Goal: Task Accomplishment & Management: Manage account settings

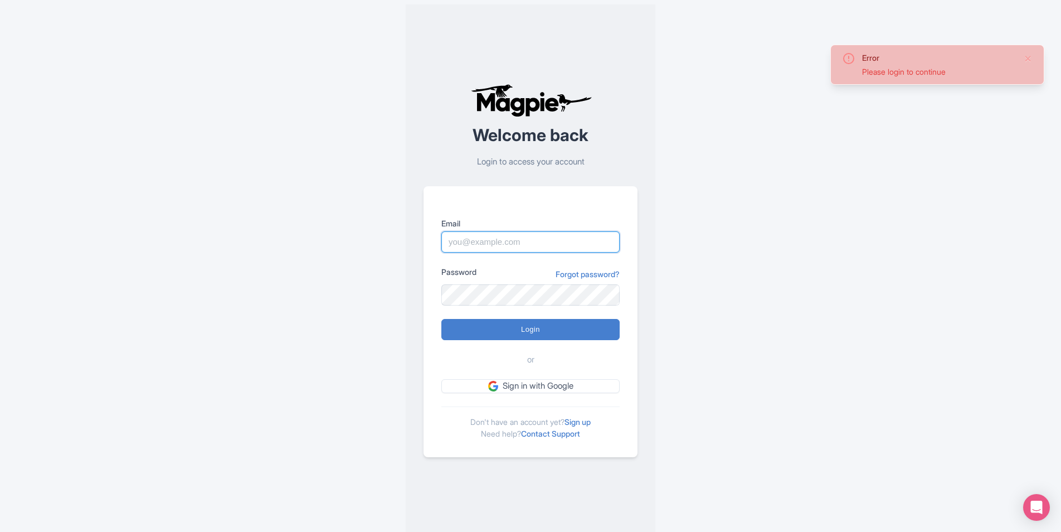
type input "frontdesk@venicecitytours.it"
click at [764, 269] on div "Error Please login to continue Welcome back Login to access your account Email …" at bounding box center [530, 270] width 713 height 541
click at [601, 333] on input "Login" at bounding box center [530, 329] width 178 height 21
type input "Logging in..."
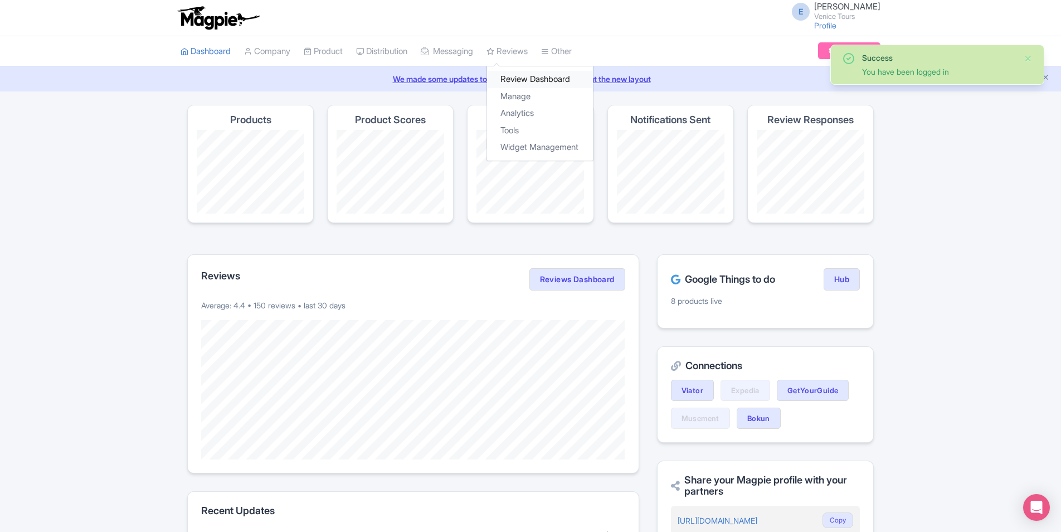
click at [544, 82] on link "Review Dashboard" at bounding box center [540, 79] width 106 height 17
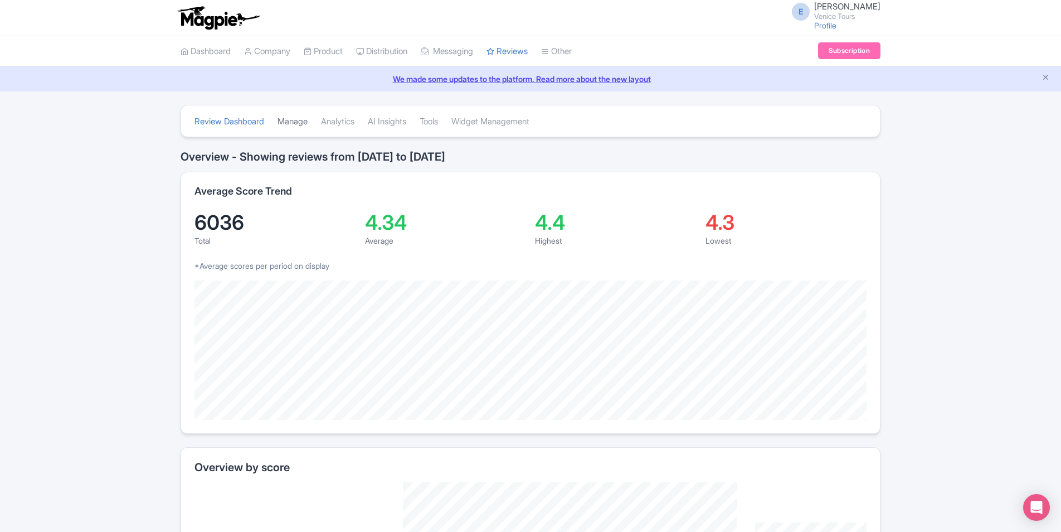
click at [298, 123] on link "Manage" at bounding box center [293, 121] width 30 height 31
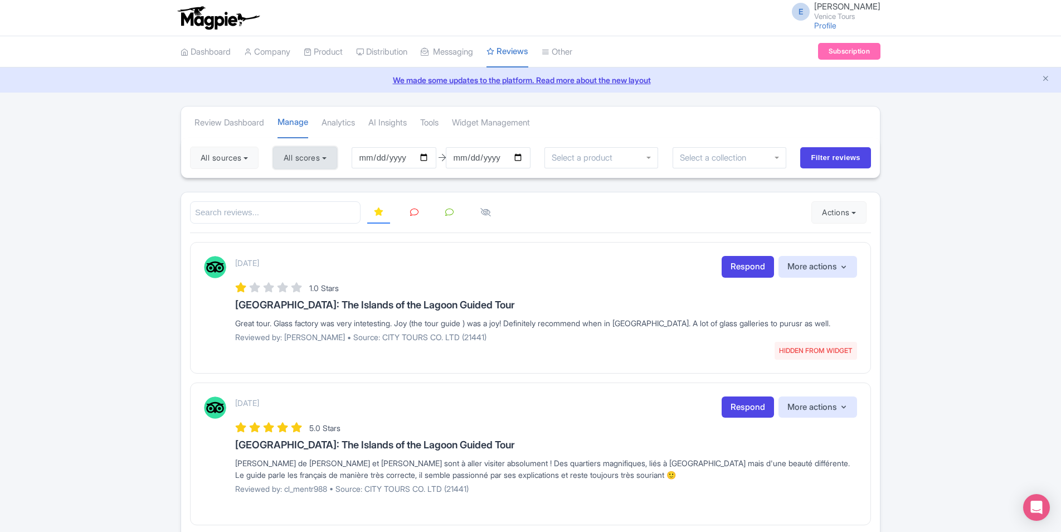
click at [322, 150] on button "All scores" at bounding box center [305, 158] width 64 height 22
click at [236, 157] on button "All sources" at bounding box center [224, 158] width 69 height 22
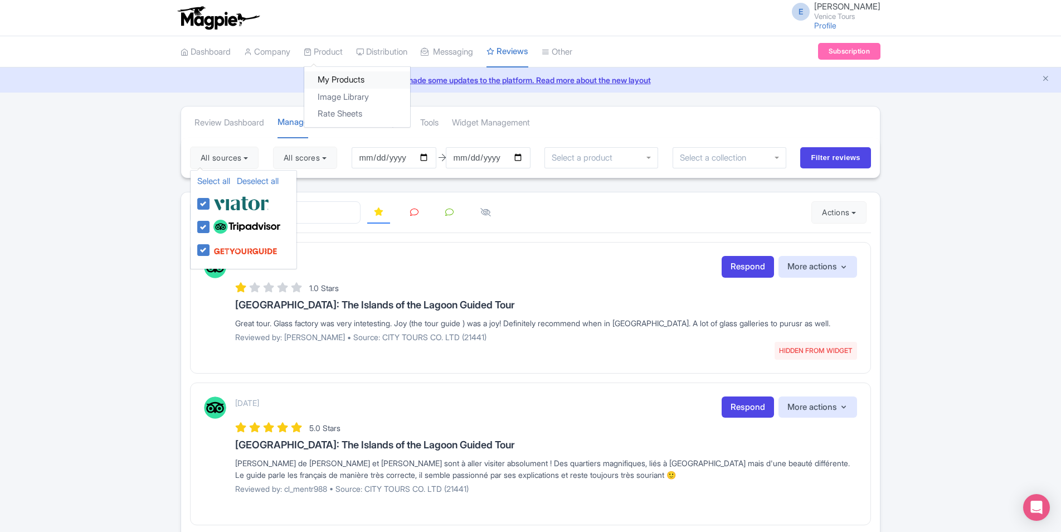
click at [343, 82] on link "My Products" at bounding box center [357, 79] width 106 height 17
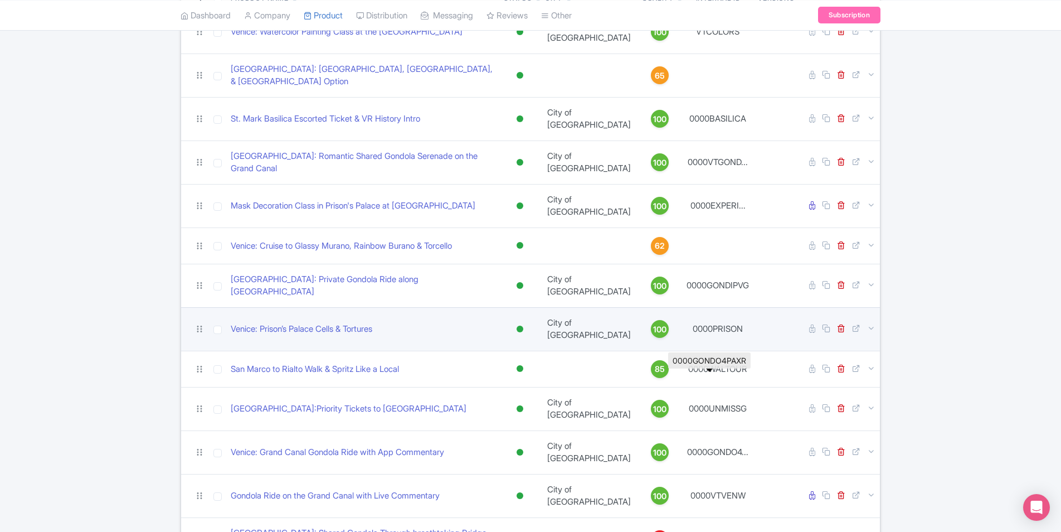
scroll to position [167, 0]
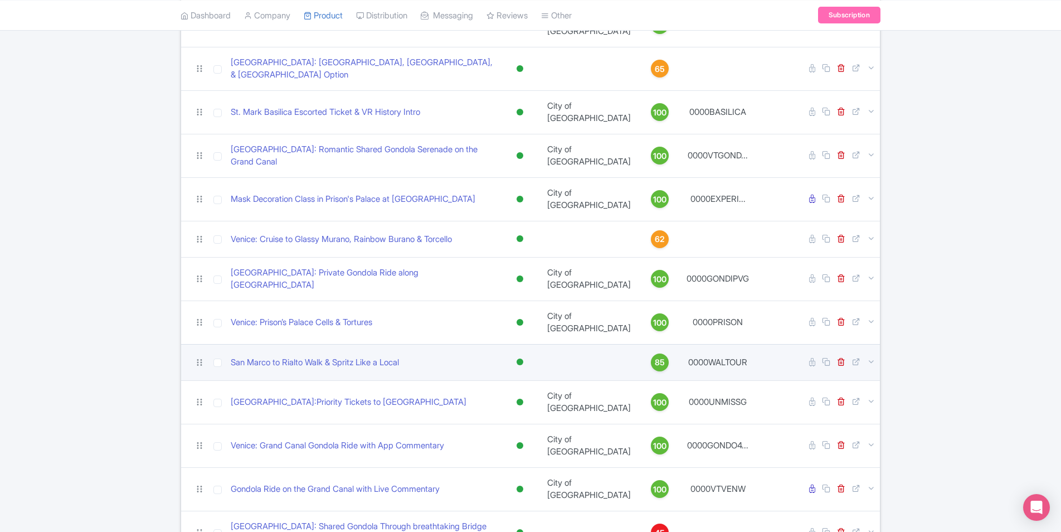
click at [651, 353] on div "85" at bounding box center [660, 362] width 18 height 18
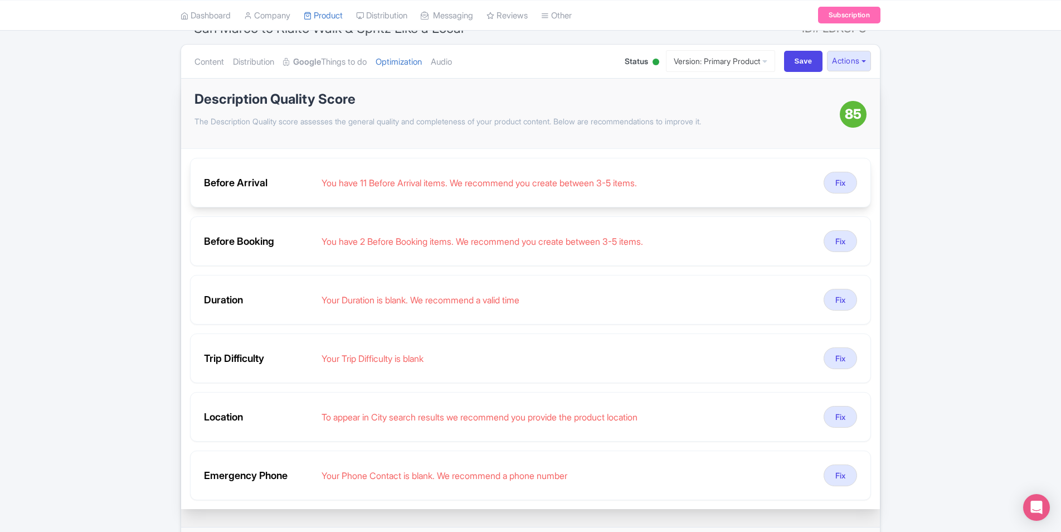
scroll to position [111, 0]
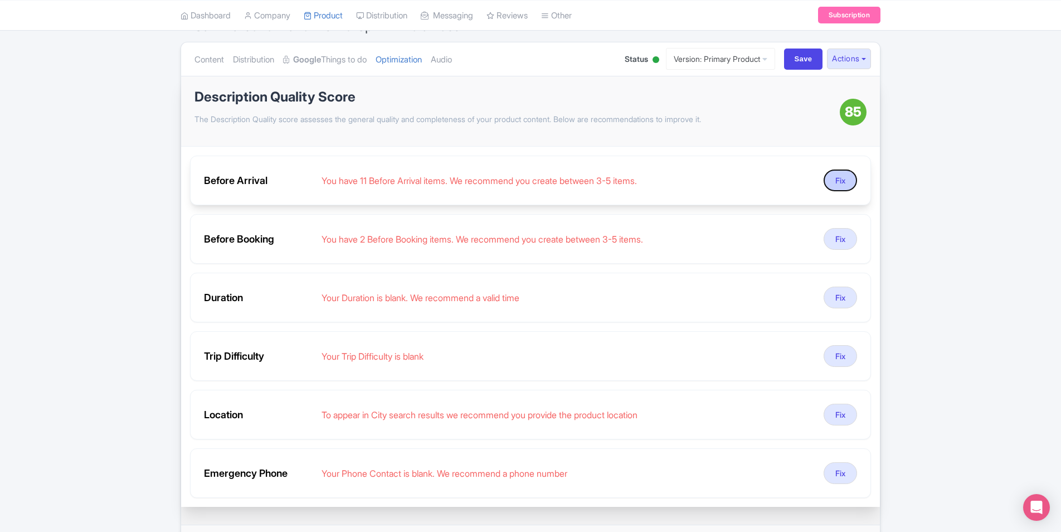
click at [846, 178] on button "Fix" at bounding box center [840, 180] width 33 height 22
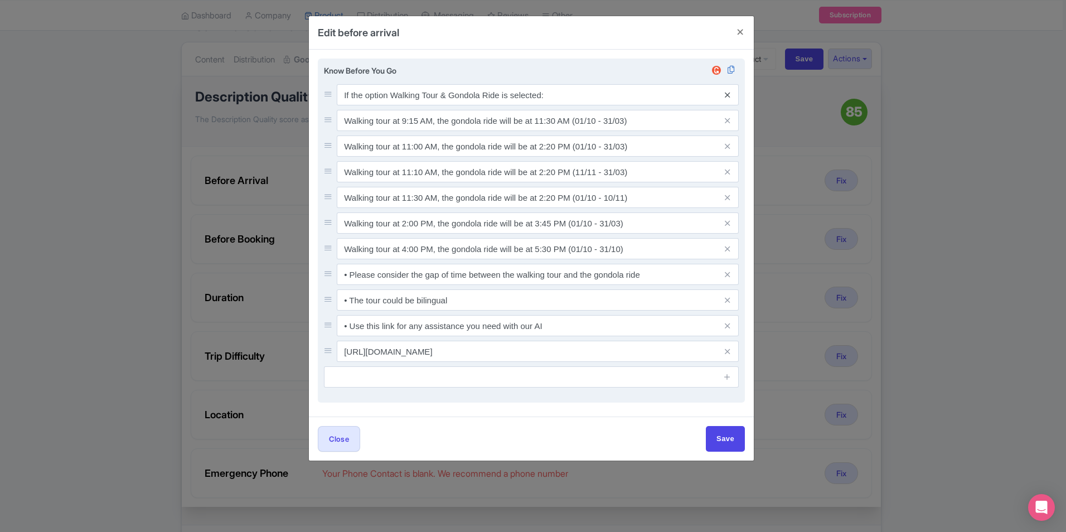
click at [727, 91] on icon at bounding box center [726, 95] width 5 height 8
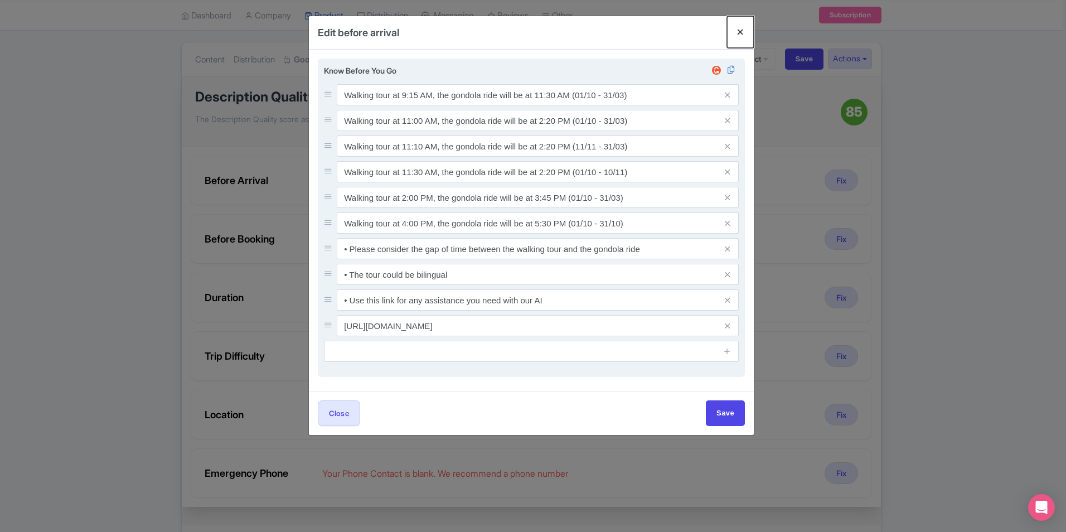
click at [743, 33] on button "Close" at bounding box center [740, 32] width 27 height 32
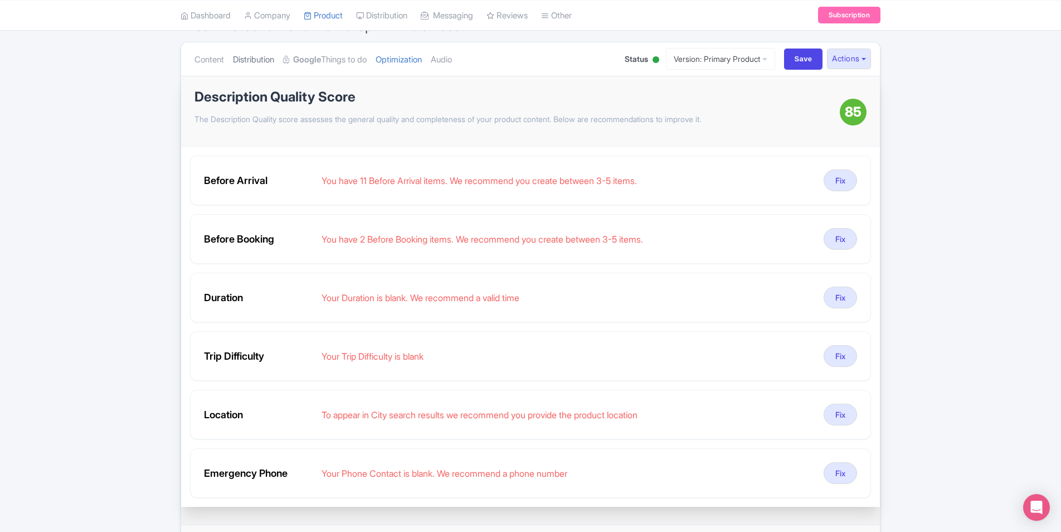
click at [237, 63] on link "Distribution" at bounding box center [253, 59] width 41 height 35
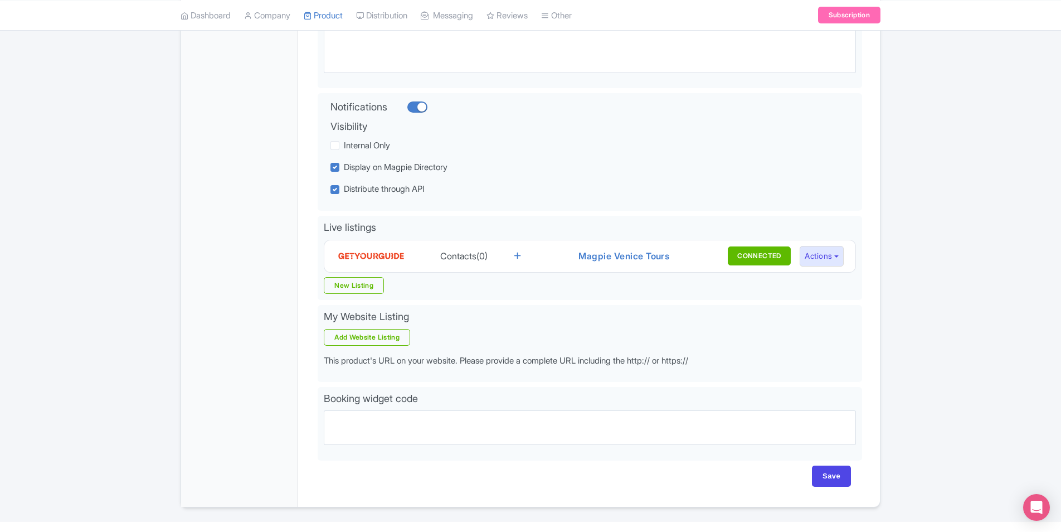
scroll to position [216, 0]
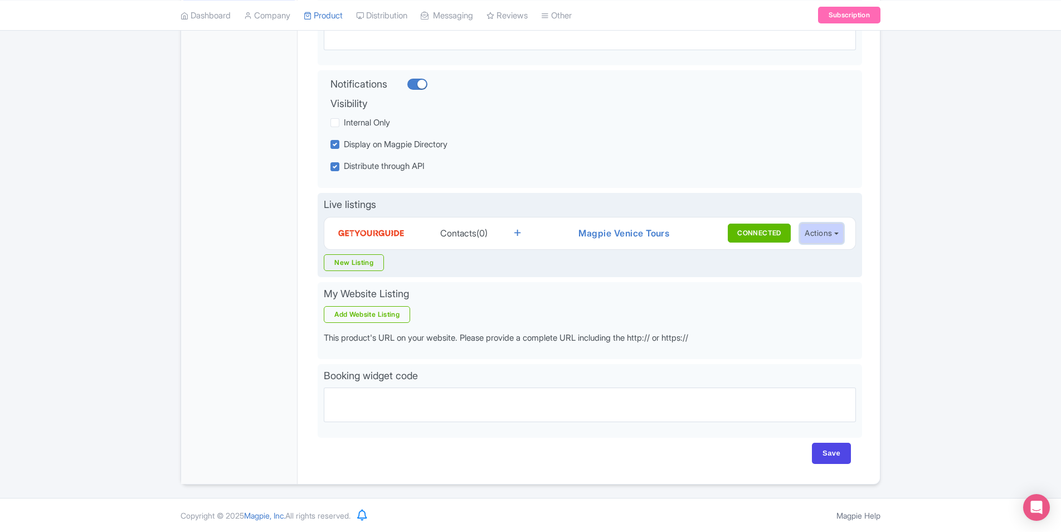
click at [814, 234] on button "Actions" at bounding box center [822, 233] width 44 height 21
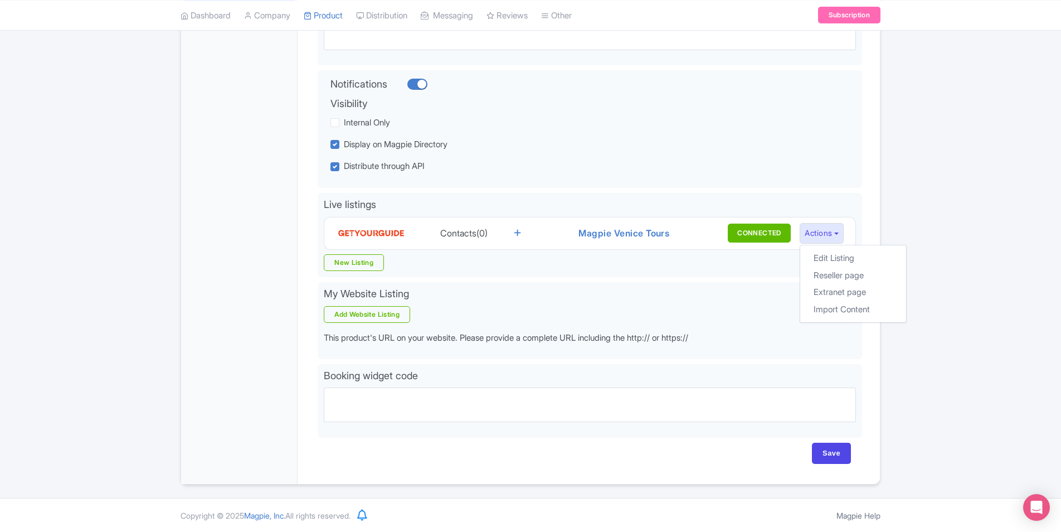
click at [1018, 218] on div "← Back to Products San Marco to Rialto Walk & Spritz Like a Local ID# LDKGFO Co…" at bounding box center [530, 186] width 1061 height 595
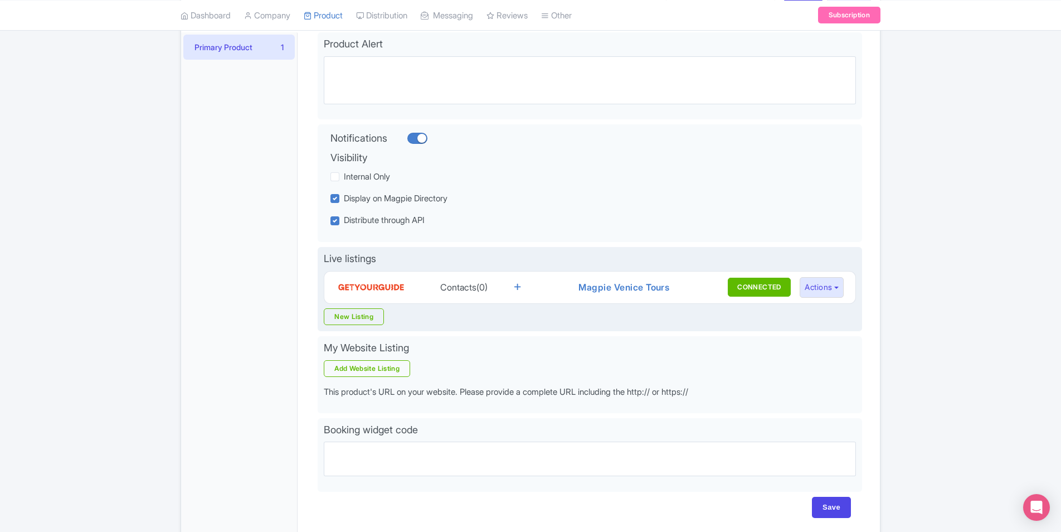
scroll to position [48, 0]
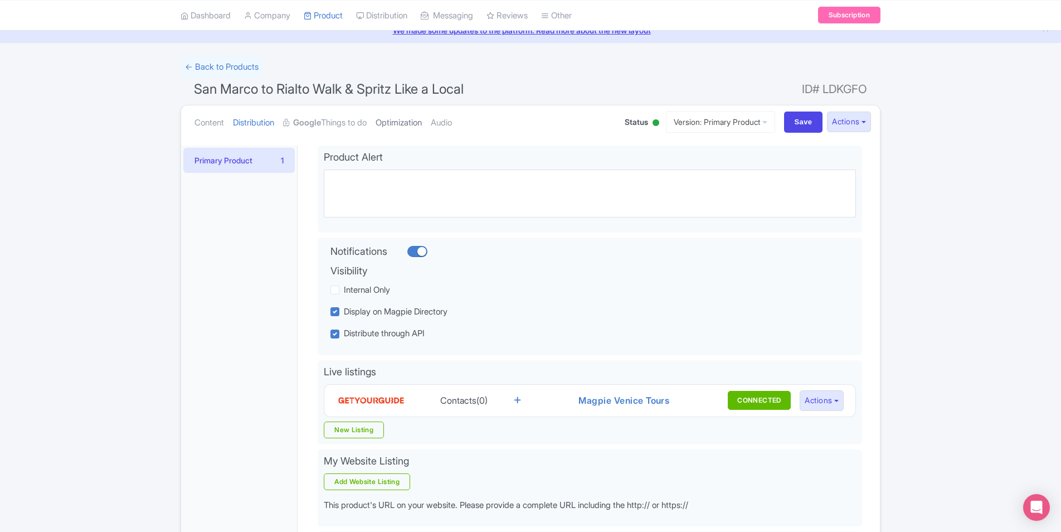
click at [395, 127] on link "Optimization" at bounding box center [399, 122] width 46 height 35
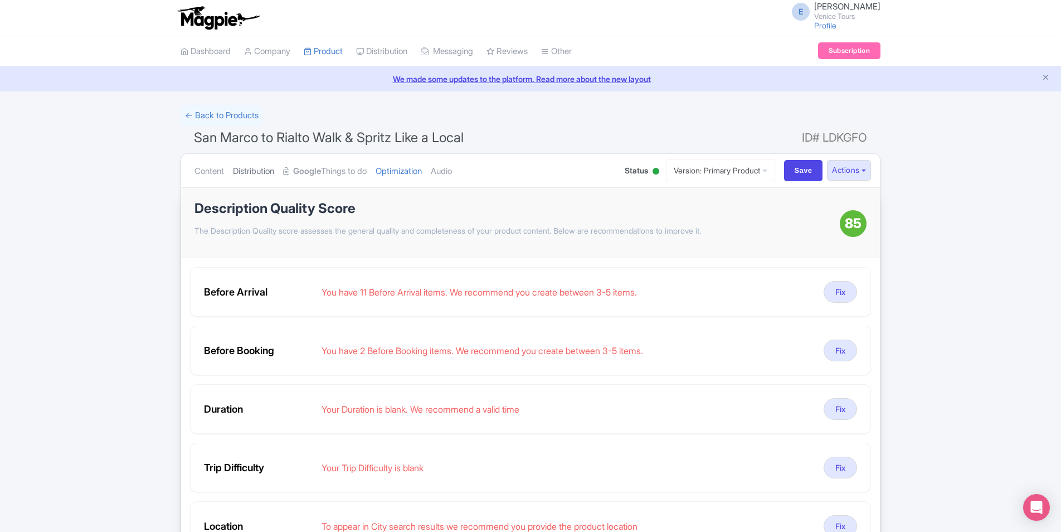
click at [263, 172] on link "Distribution" at bounding box center [253, 171] width 41 height 35
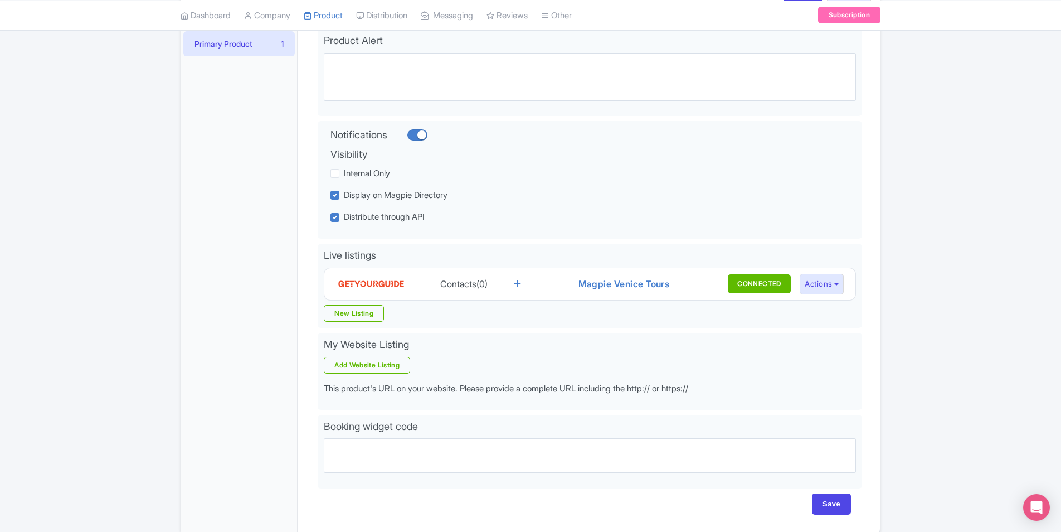
scroll to position [167, 0]
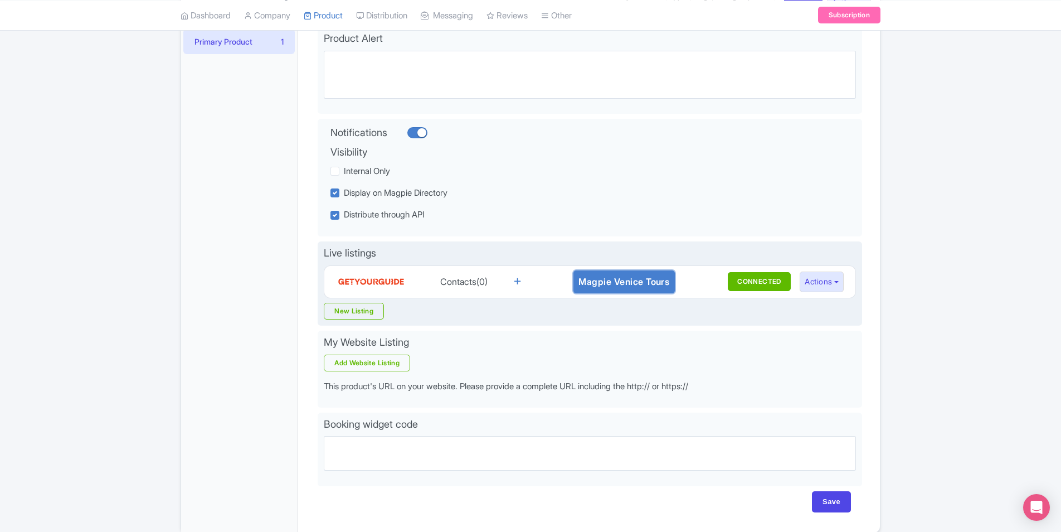
click at [638, 285] on link "Magpie Venice Tours" at bounding box center [624, 281] width 102 height 23
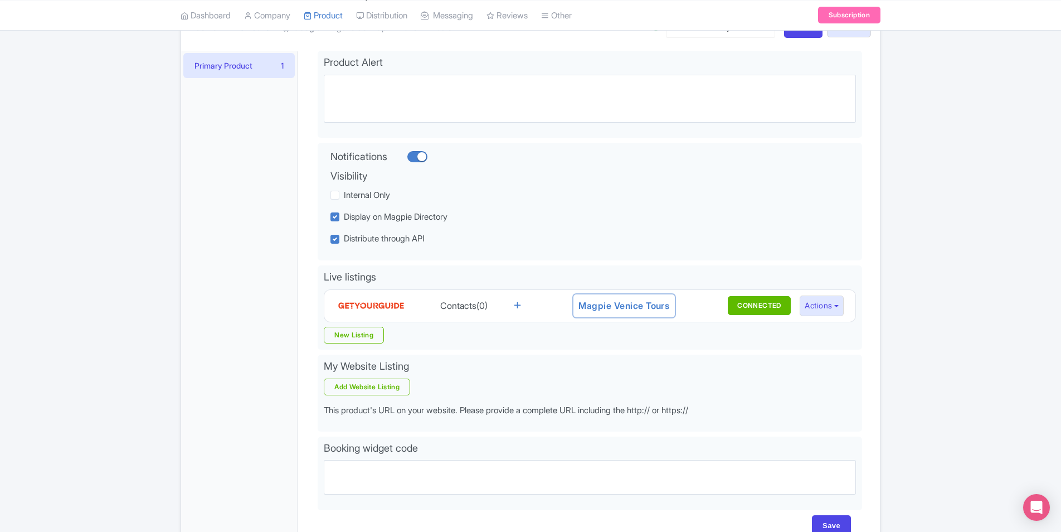
scroll to position [0, 0]
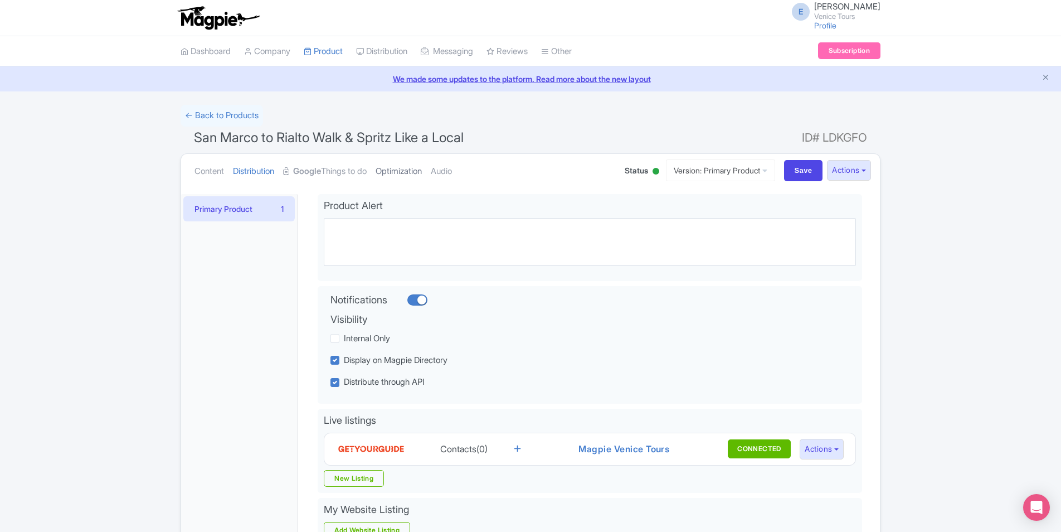
click at [405, 165] on link "Optimization" at bounding box center [399, 171] width 46 height 35
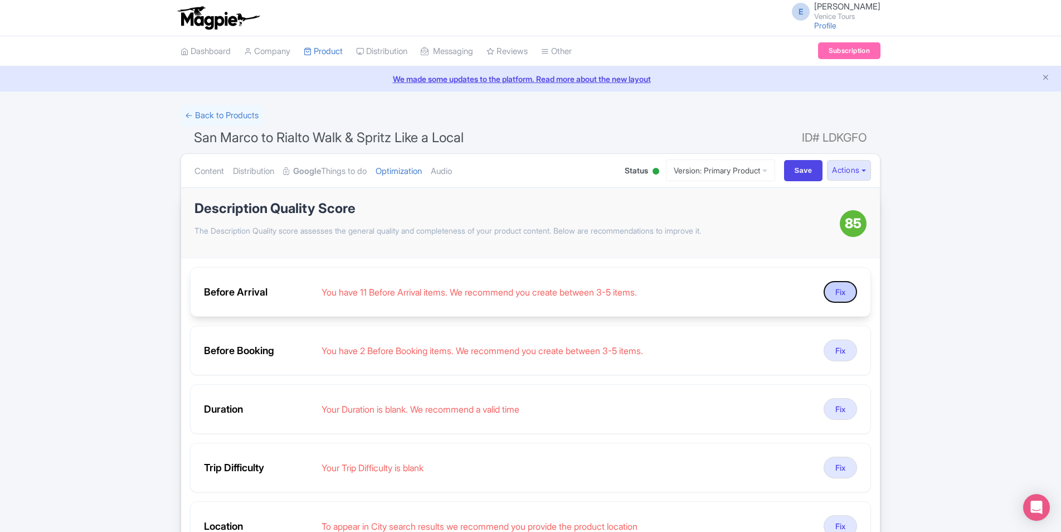
click at [837, 288] on button "Fix" at bounding box center [840, 292] width 33 height 22
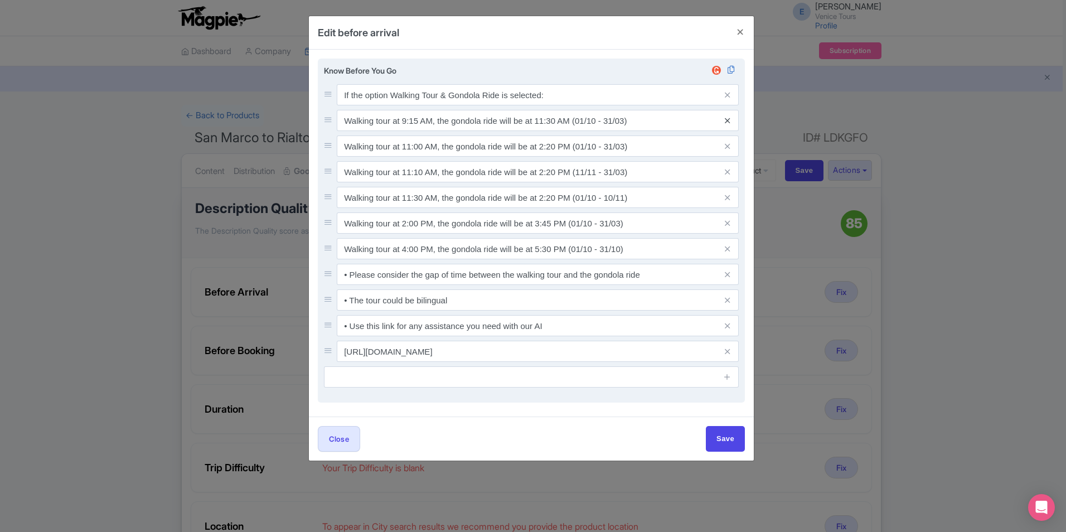
click at [727, 119] on icon at bounding box center [726, 120] width 5 height 8
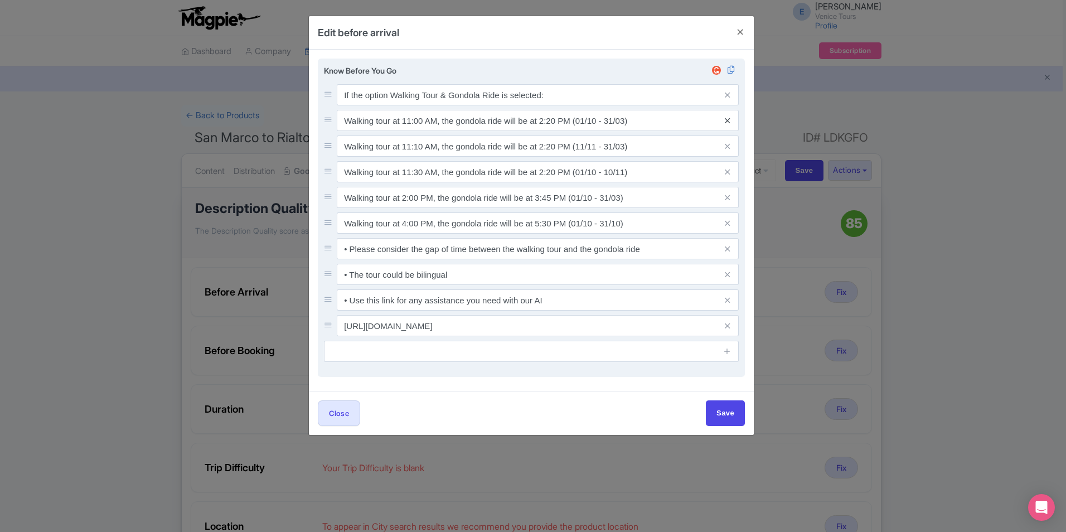
click at [727, 119] on icon at bounding box center [726, 120] width 5 height 8
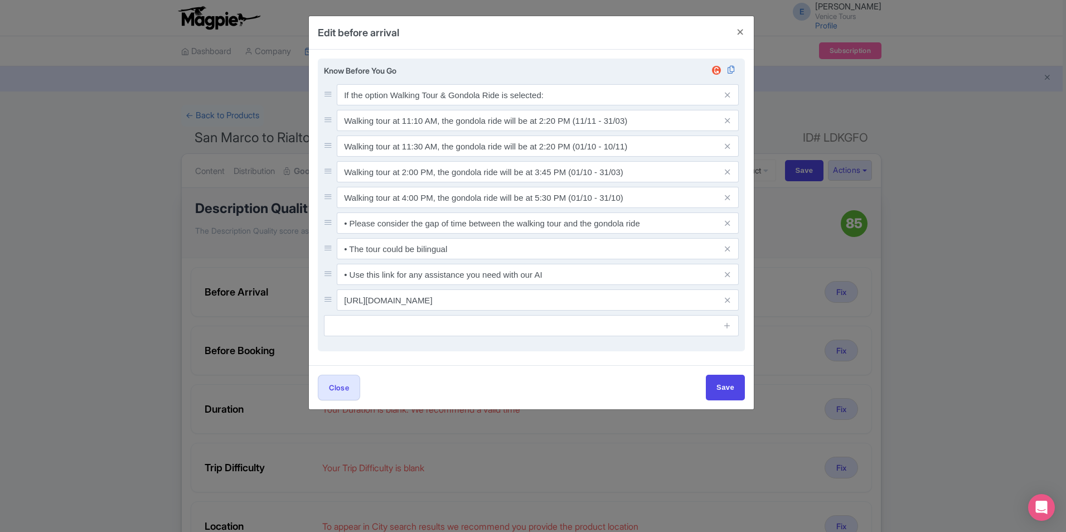
click at [727, 119] on icon at bounding box center [726, 120] width 5 height 8
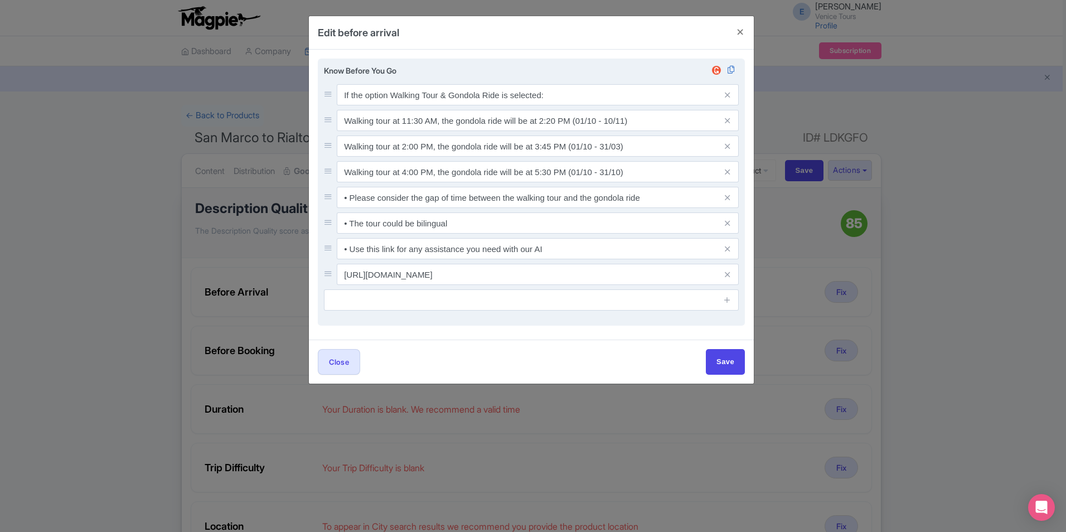
click at [727, 119] on icon at bounding box center [726, 120] width 5 height 8
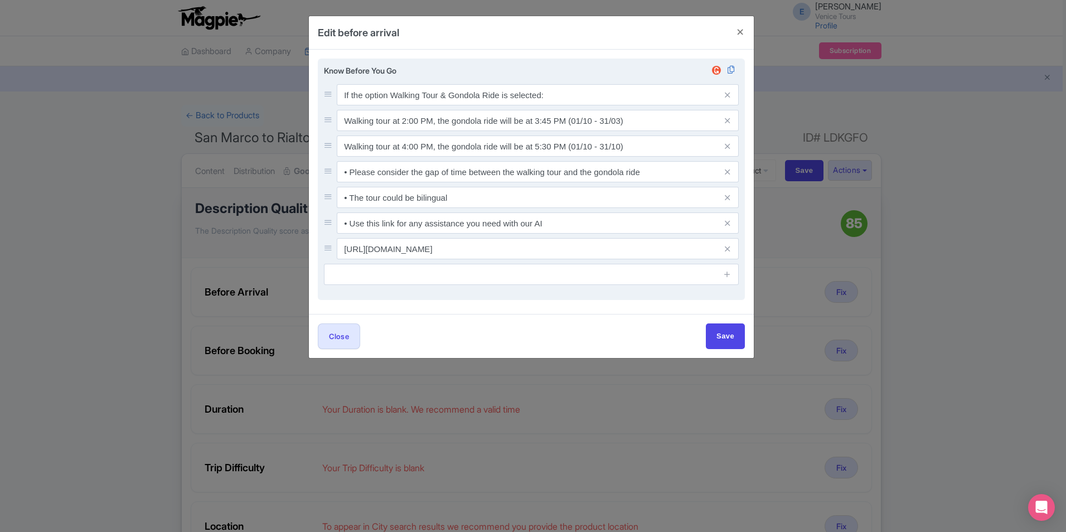
click at [727, 119] on icon at bounding box center [726, 120] width 5 height 8
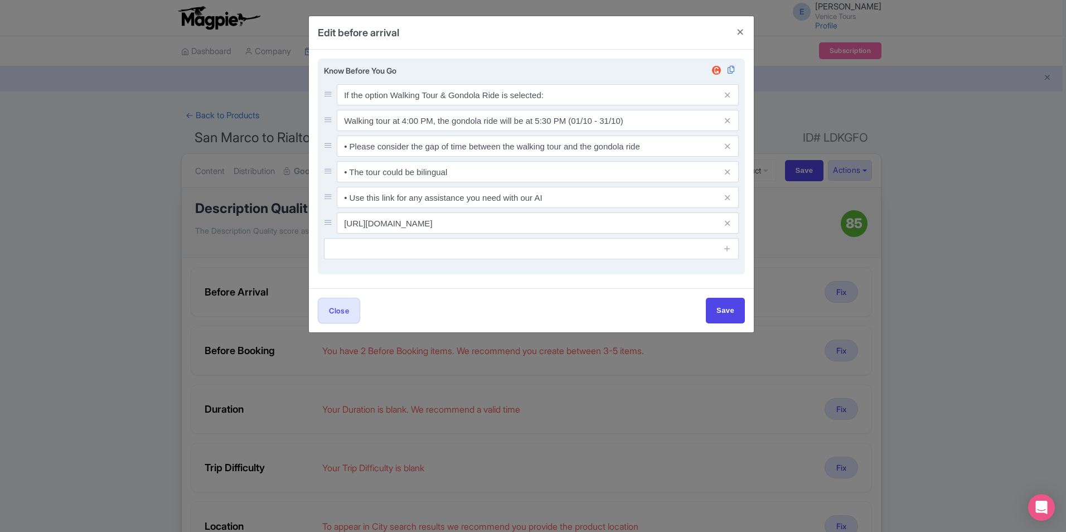
click at [727, 119] on icon at bounding box center [726, 120] width 5 height 8
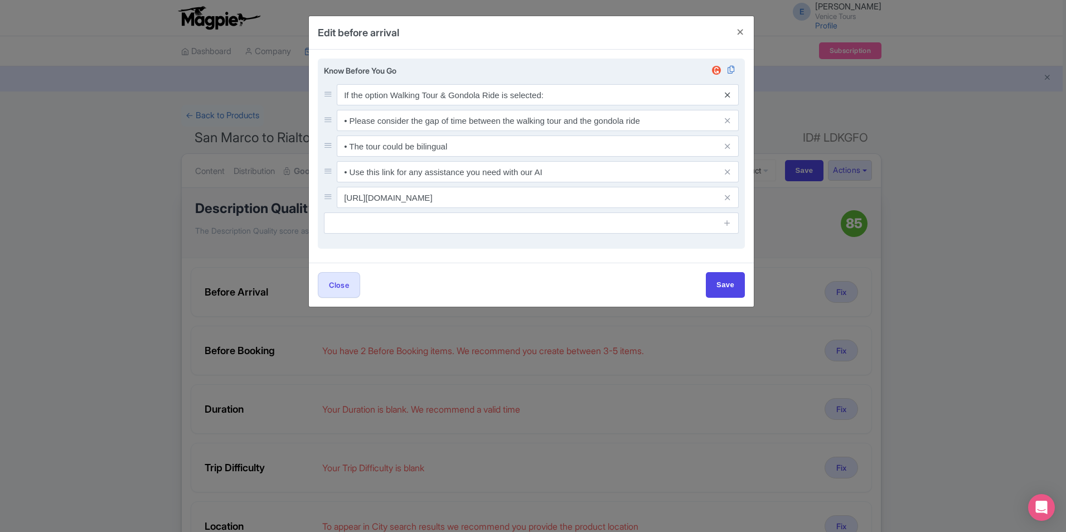
click at [729, 94] on icon at bounding box center [726, 95] width 5 height 8
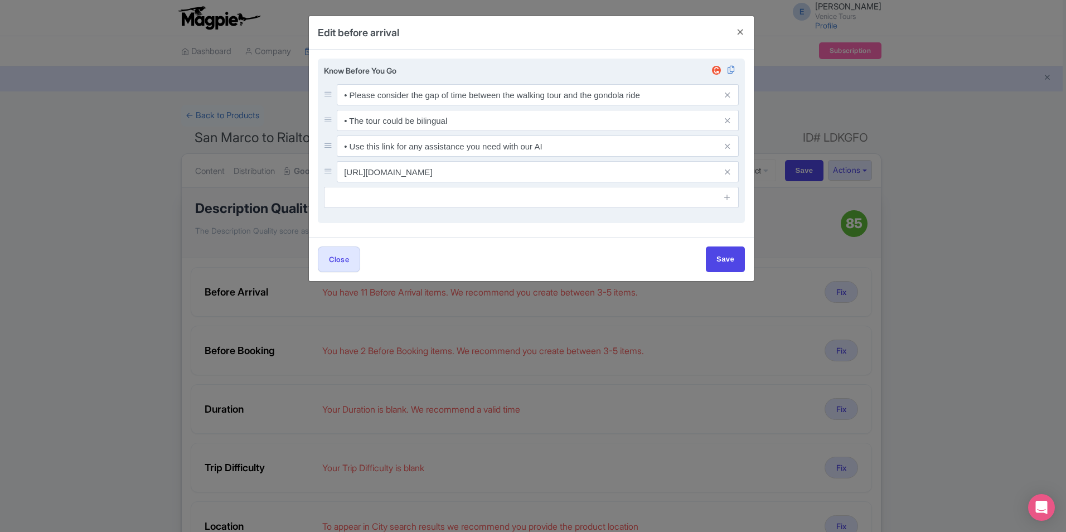
click at [729, 94] on icon at bounding box center [726, 95] width 5 height 8
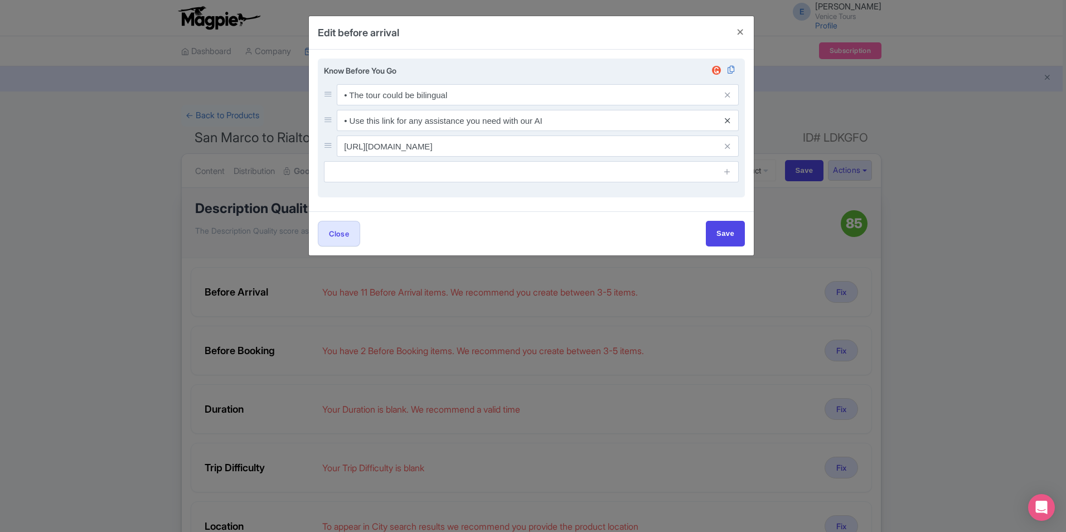
click at [728, 118] on icon at bounding box center [726, 120] width 5 height 8
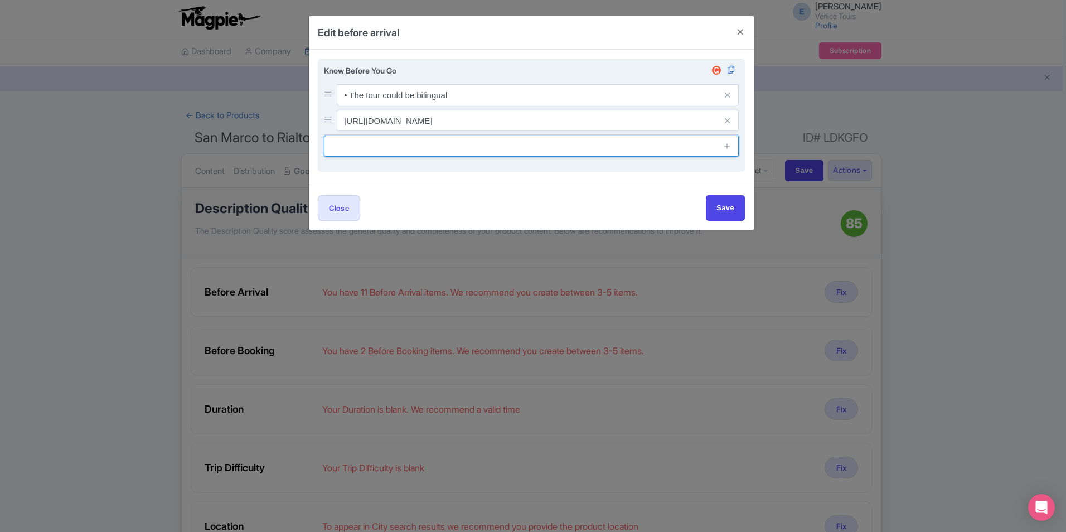
click at [561, 146] on input "text" at bounding box center [531, 145] width 415 height 21
type input "Wear comfortable shoes"
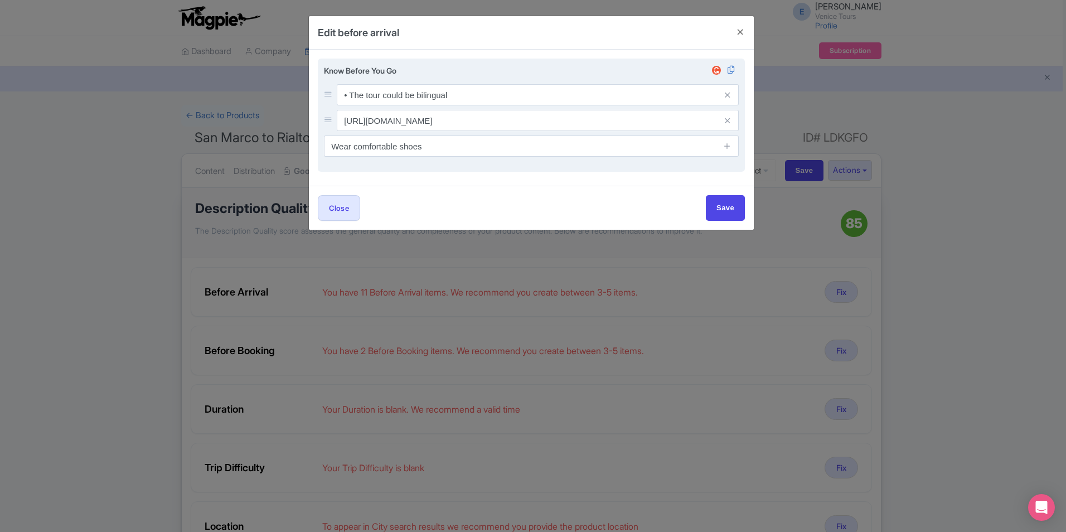
click at [640, 168] on div "Know Before You Go • The tour could be bilingual https://easyguideveneto.it/fre…" at bounding box center [531, 116] width 427 height 114
click at [594, 125] on input "https://easyguideveneto.it/freetourid_1_h_994/" at bounding box center [538, 120] width 402 height 21
click at [339, 122] on input "https://easyguideveneto.it/freetourid_1_h_994/" at bounding box center [538, 120] width 402 height 21
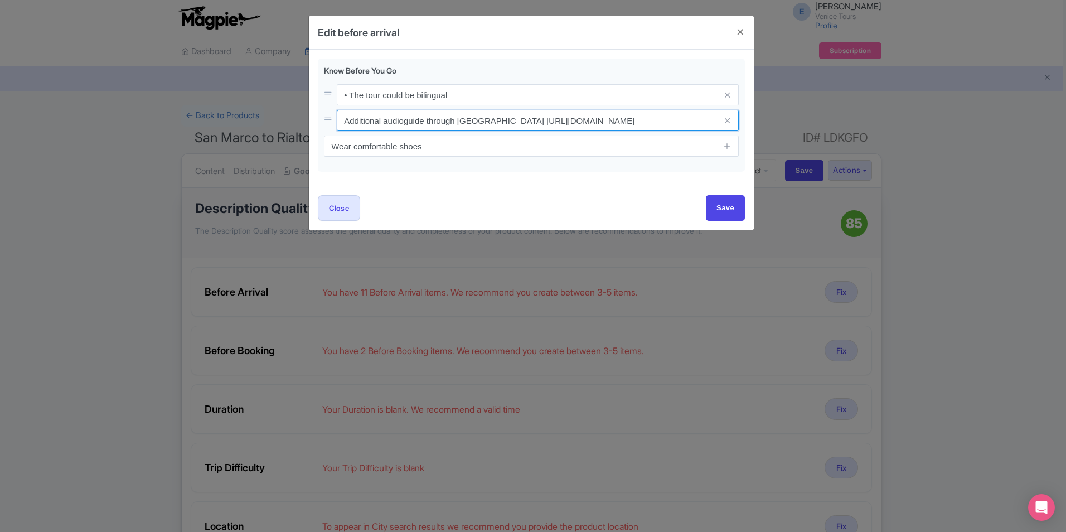
type input "Additional audioguide through Venice https://easyguideveneto.it/freetourid_1_h_…"
click at [542, 166] on div "Know Before You Go • The tour could be bilingual Additional audioguide through …" at bounding box center [531, 116] width 427 height 114
click at [718, 216] on input "Save" at bounding box center [725, 207] width 39 height 25
type input "Save"
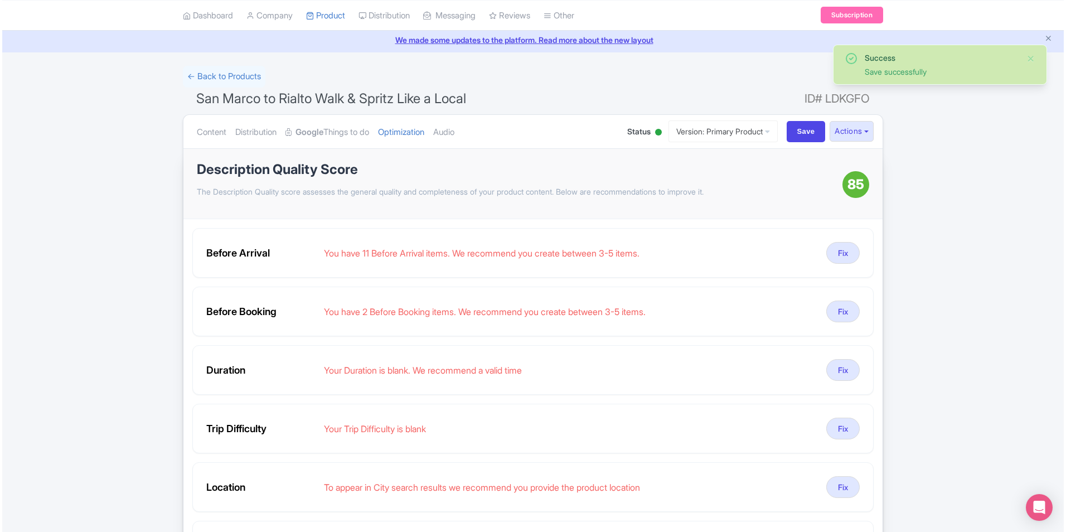
scroll to position [56, 0]
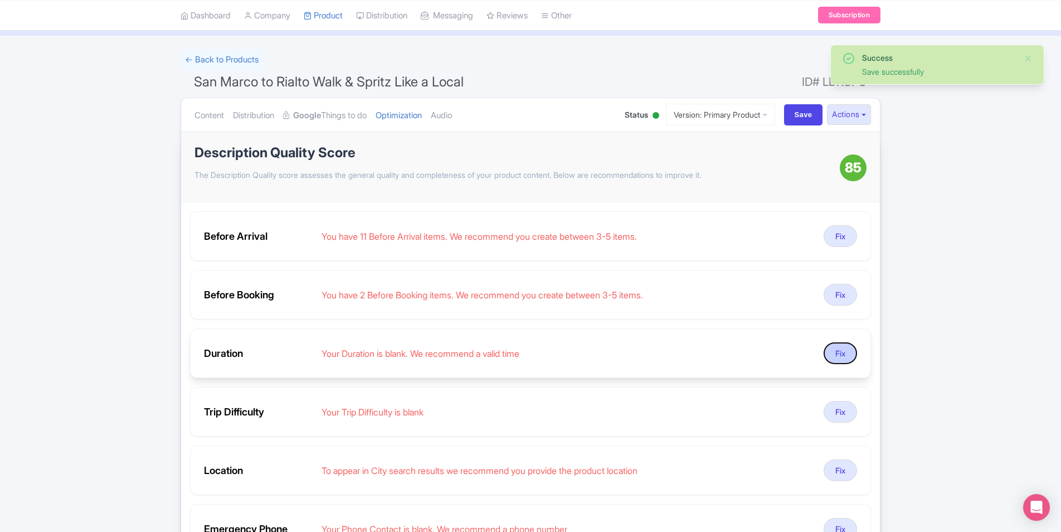
click at [843, 349] on button "Fix" at bounding box center [840, 353] width 33 height 22
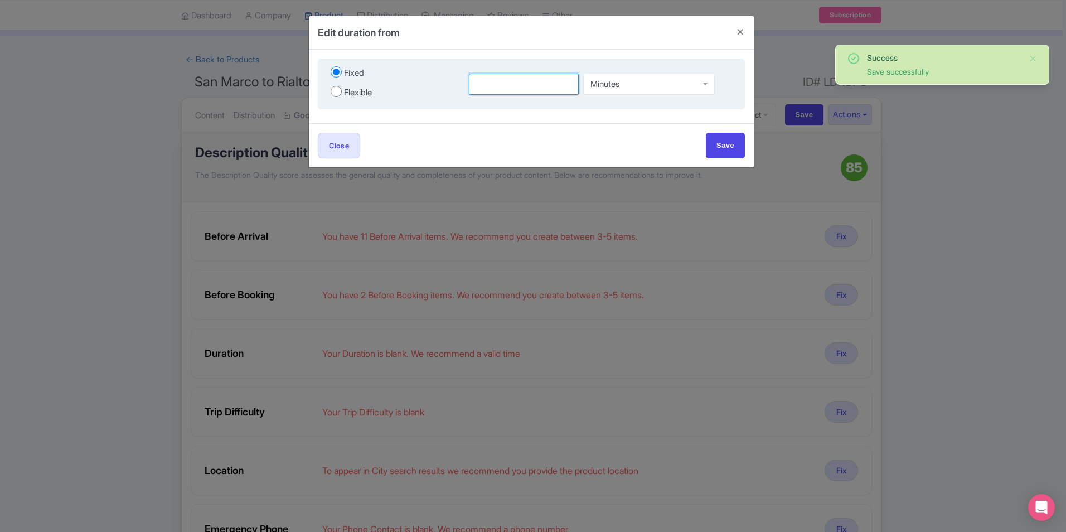
click at [496, 77] on input "number" at bounding box center [524, 84] width 110 height 21
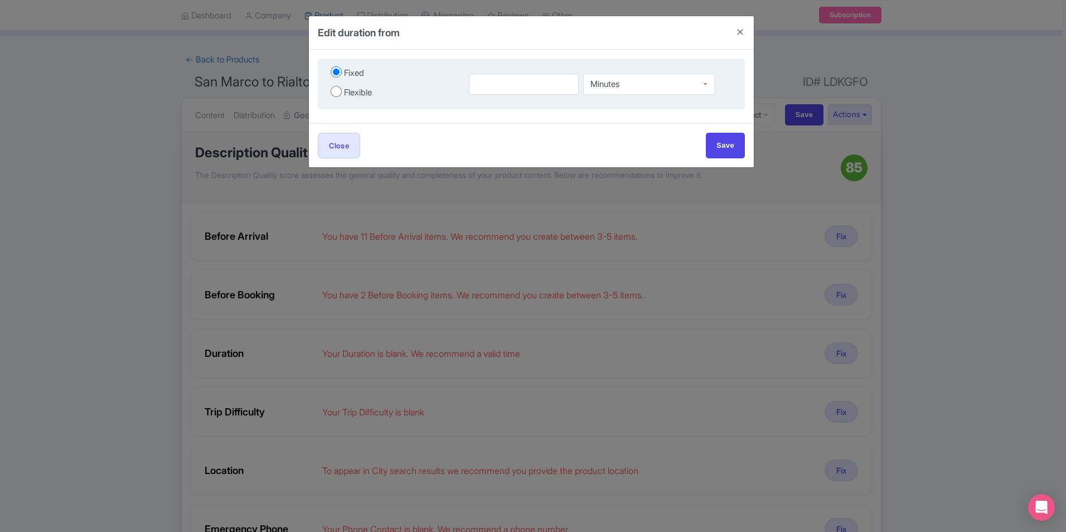
click at [607, 82] on div "Minutes" at bounding box center [604, 84] width 29 height 10
click at [544, 81] on input "number" at bounding box center [524, 84] width 110 height 21
type input "2"
click at [548, 118] on div "Fixed Flexible 2 Hours Hours Minutes Hours Days to Minutes Minutes" at bounding box center [531, 87] width 445 height 74
click at [718, 143] on input "Save" at bounding box center [725, 145] width 39 height 25
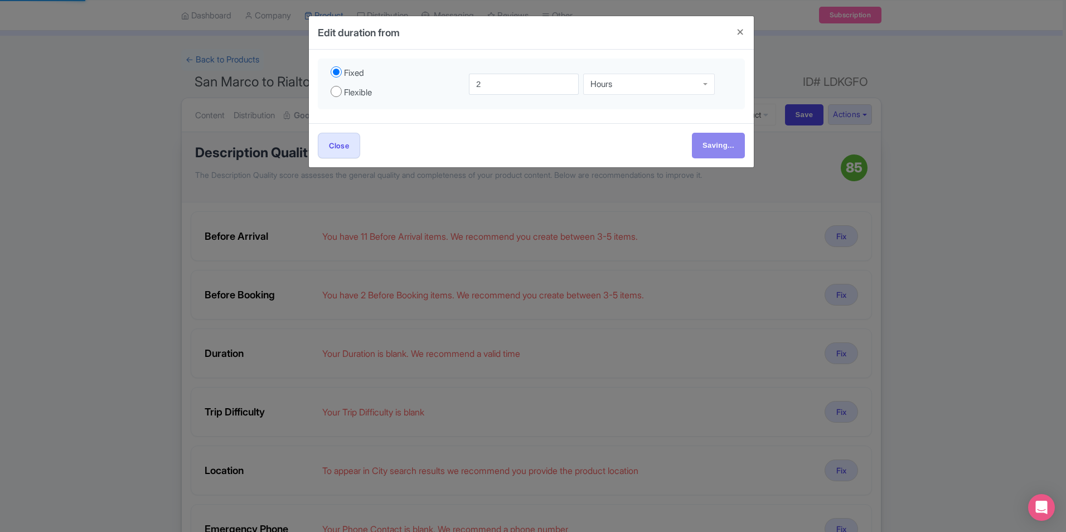
type input "Save"
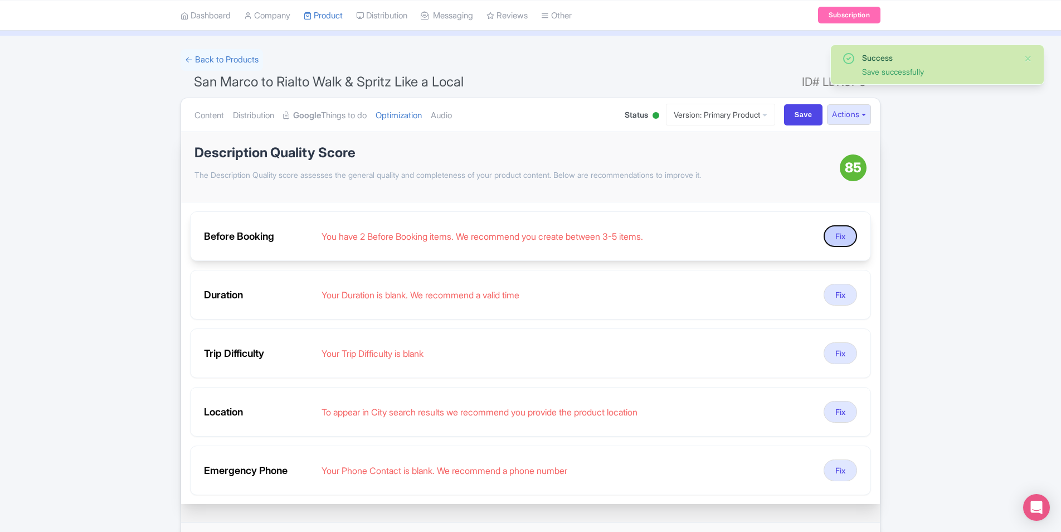
click at [847, 239] on button "Fix" at bounding box center [840, 236] width 33 height 22
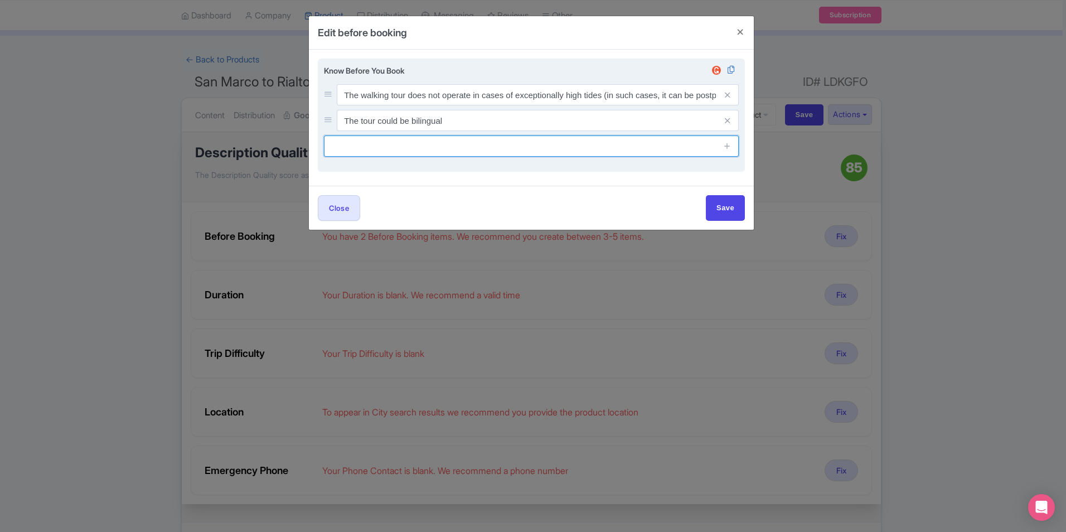
click at [351, 157] on input "text" at bounding box center [531, 145] width 415 height 21
paste input "The tour is NOT private but is shared with other participants."
type input "The tour is NOT private but is shared with other participants."
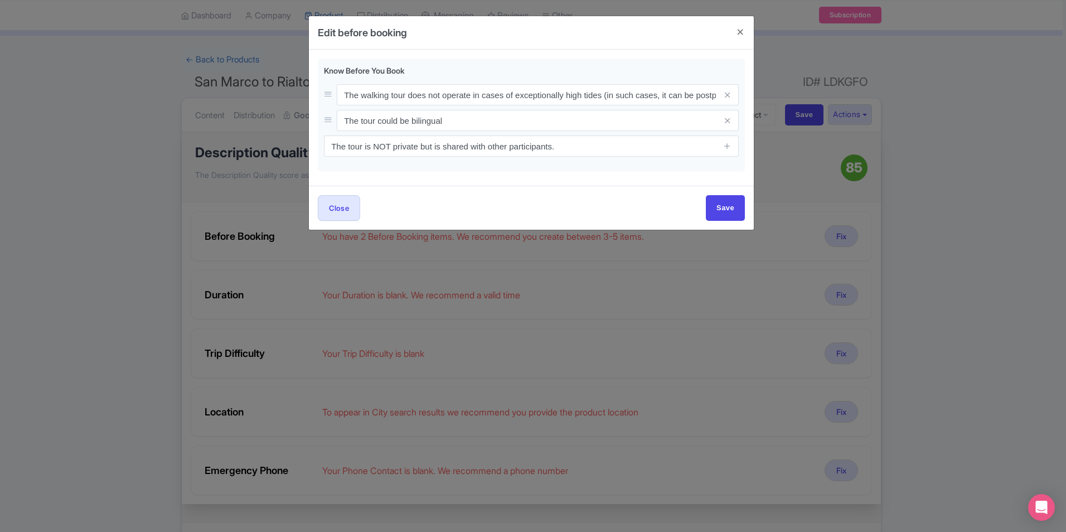
click at [669, 177] on div "Know Before You Book The walking tour does not operate in cases of exceptionall…" at bounding box center [531, 118] width 445 height 136
click at [718, 208] on input "Save" at bounding box center [725, 207] width 39 height 25
type input "Save"
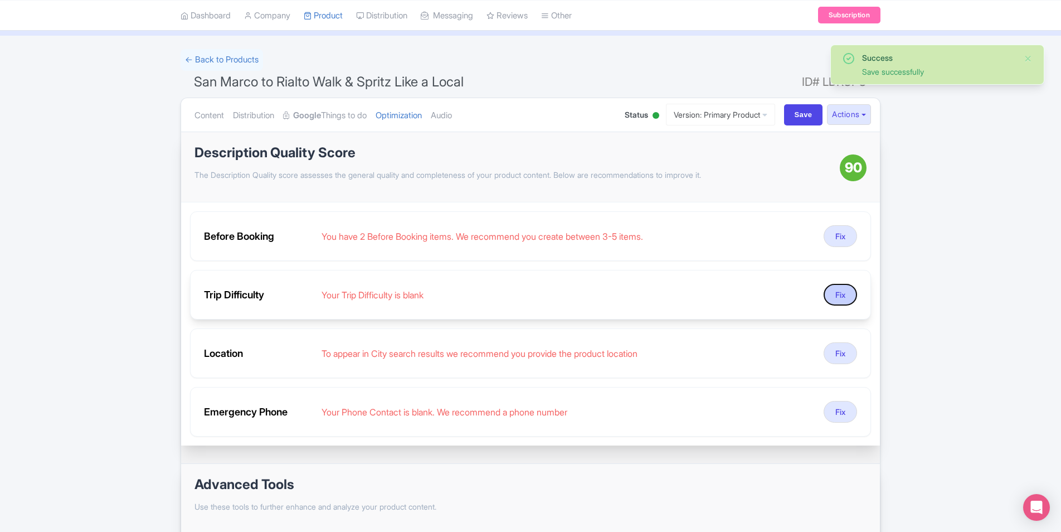
click at [838, 290] on button "Fix" at bounding box center [840, 295] width 33 height 22
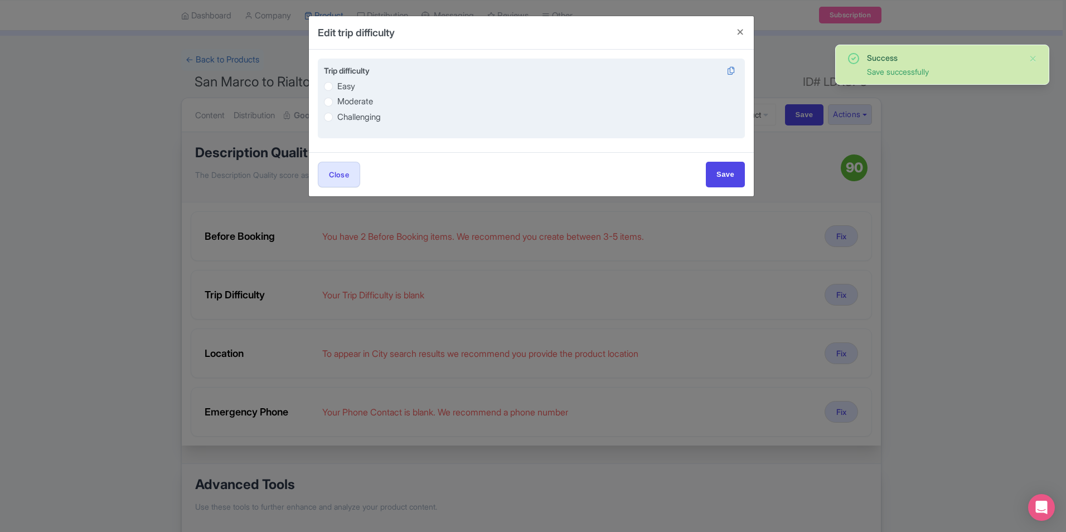
click at [346, 86] on label "Easy" at bounding box center [346, 86] width 18 height 13
radio input "true"
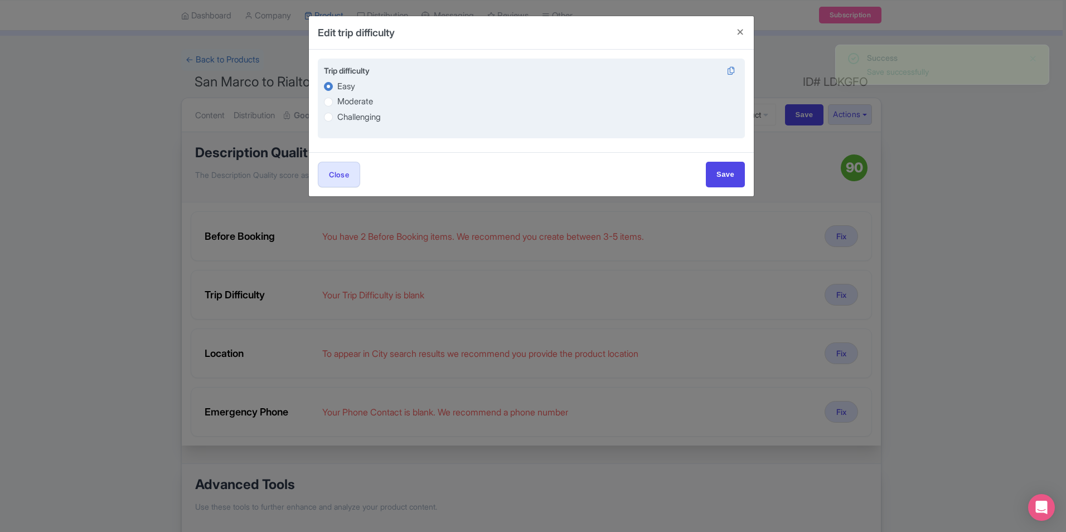
click at [347, 95] on label "Moderate" at bounding box center [355, 101] width 36 height 13
radio input "true"
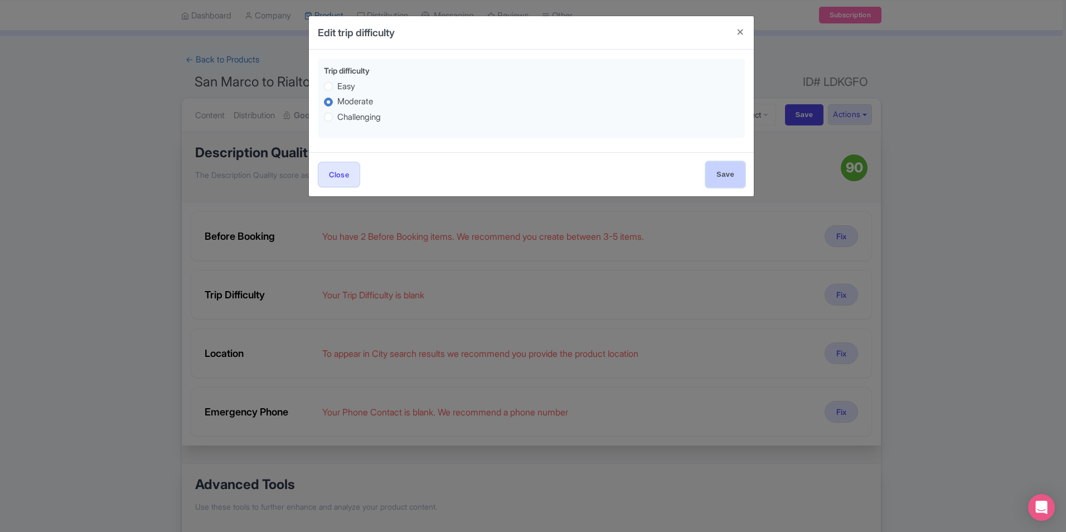
click at [717, 172] on input "Save" at bounding box center [725, 174] width 39 height 25
type input "Save"
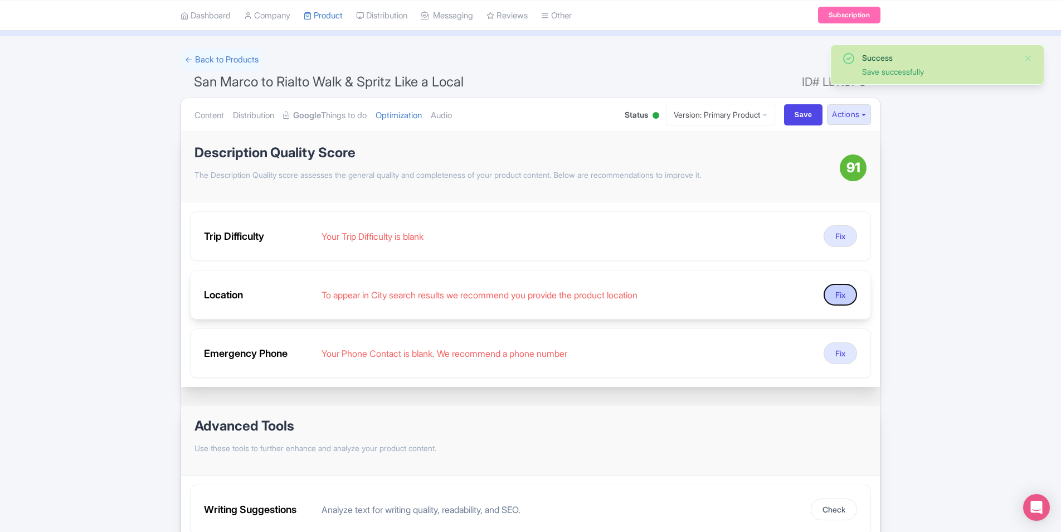
click at [829, 297] on button "Fix" at bounding box center [840, 295] width 33 height 22
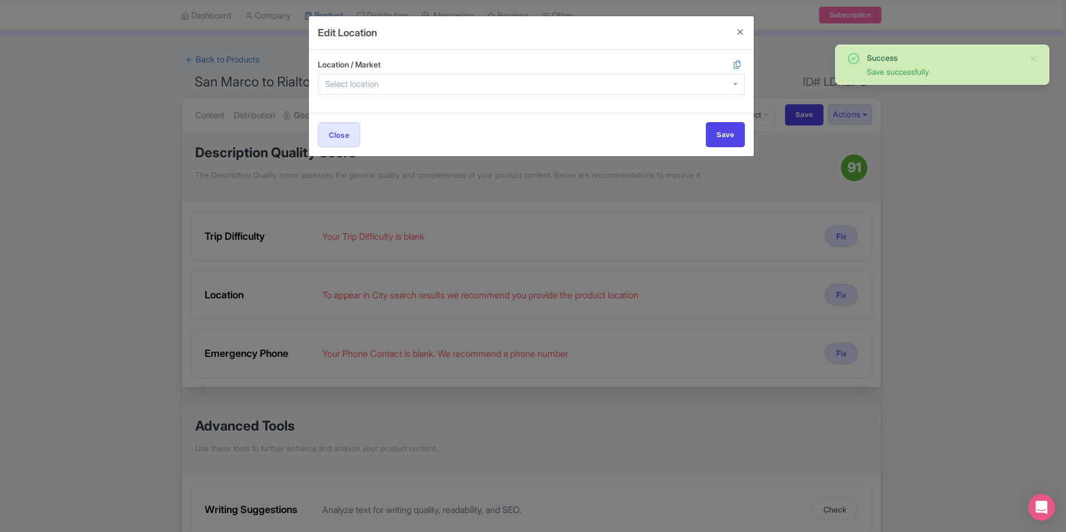
click at [366, 80] on input "Location / Market" at bounding box center [355, 84] width 60 height 10
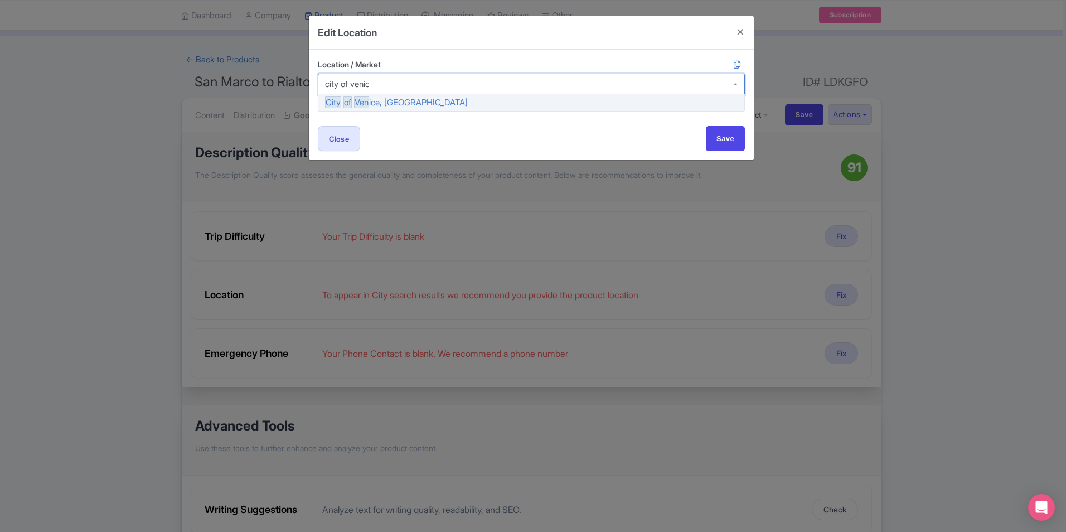
type input "city of venice"
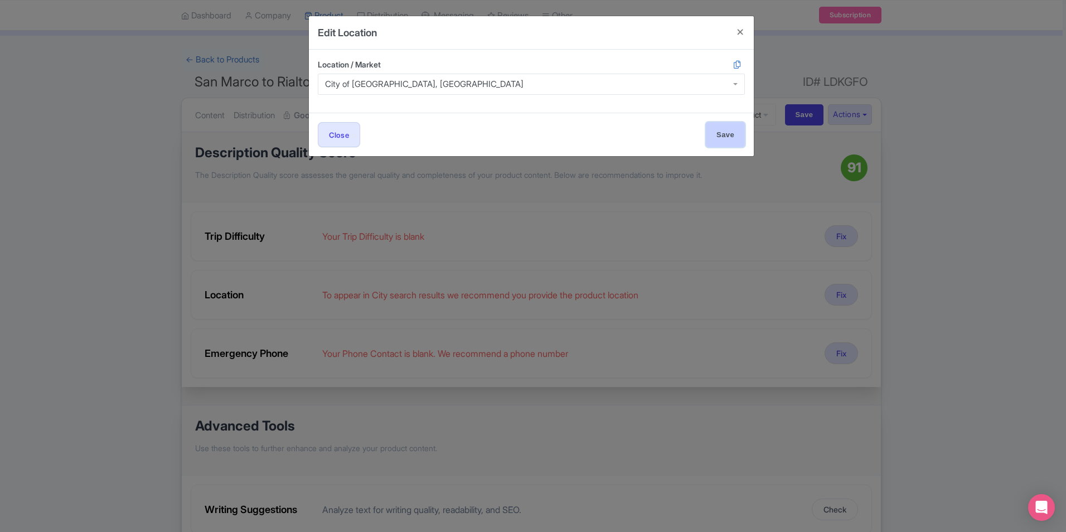
click at [723, 136] on input "Save" at bounding box center [725, 134] width 39 height 25
type input "Save"
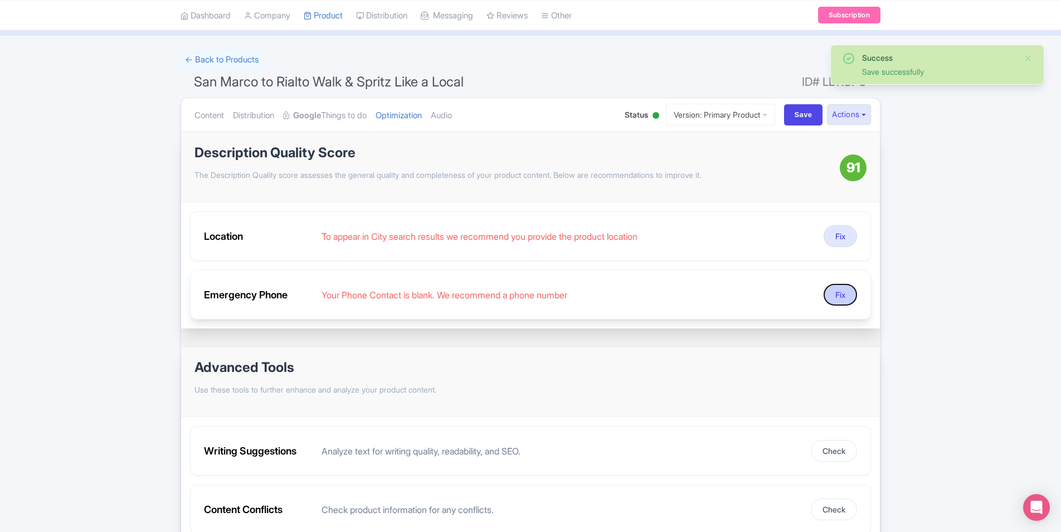
click at [838, 297] on button "Fix" at bounding box center [840, 295] width 33 height 22
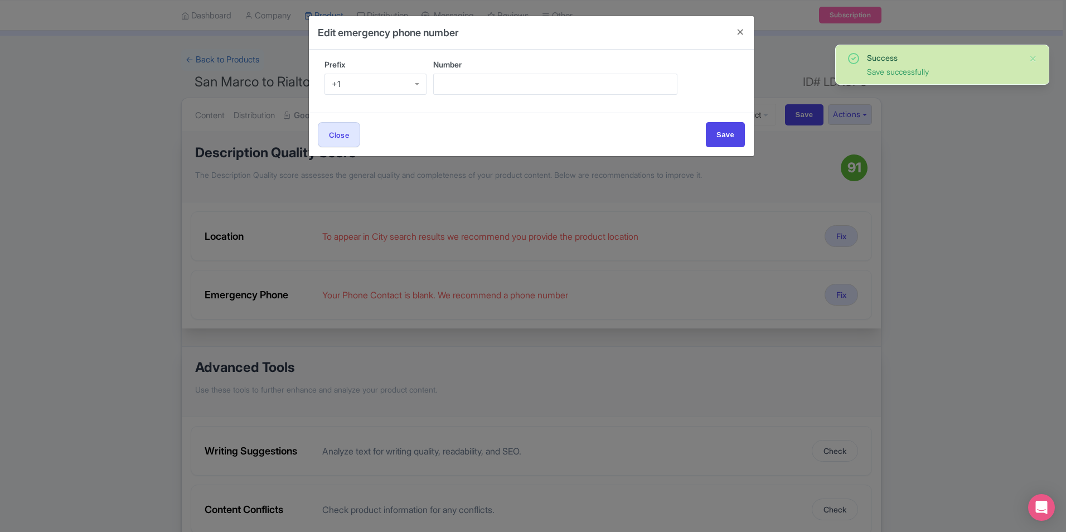
click at [354, 82] on div "+1" at bounding box center [375, 84] width 102 height 21
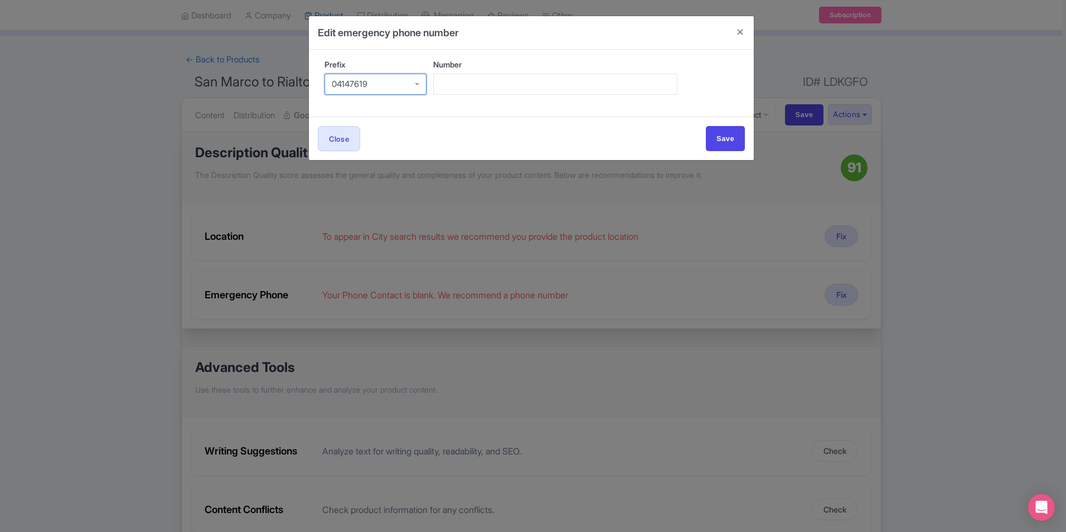
scroll to position [0, 0]
type input "0414761926"
click at [347, 85] on input "Prefix" at bounding box center [357, 84] width 50 height 10
click at [509, 86] on input "Number" at bounding box center [555, 84] width 244 height 21
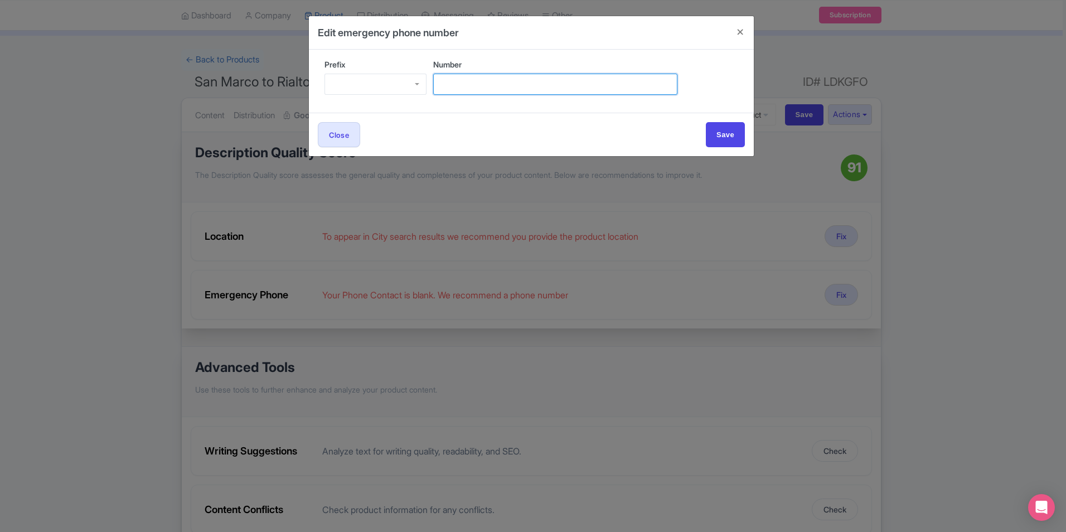
paste input "0414761926"
type input "0414761926"
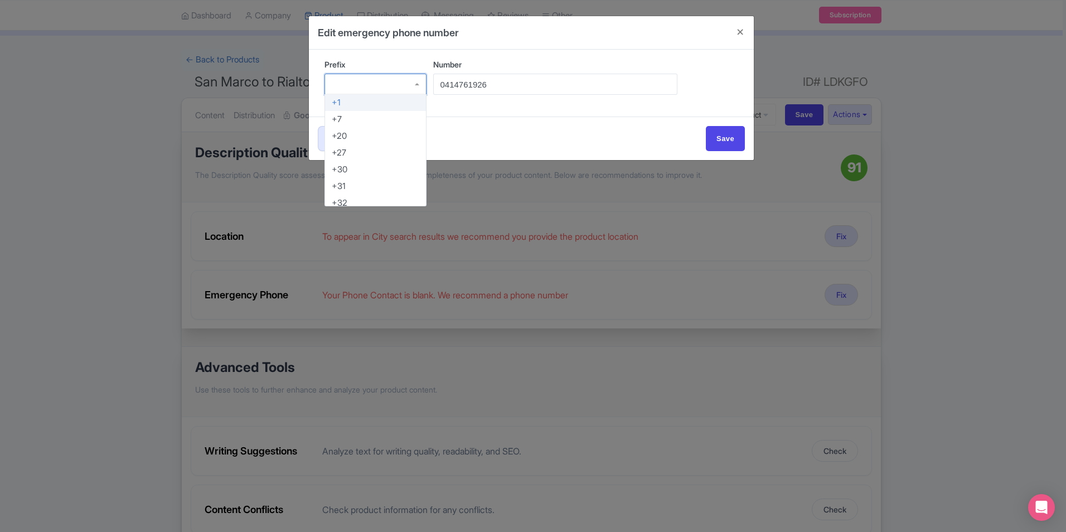
click at [373, 82] on div at bounding box center [375, 84] width 102 height 21
type input "+39"
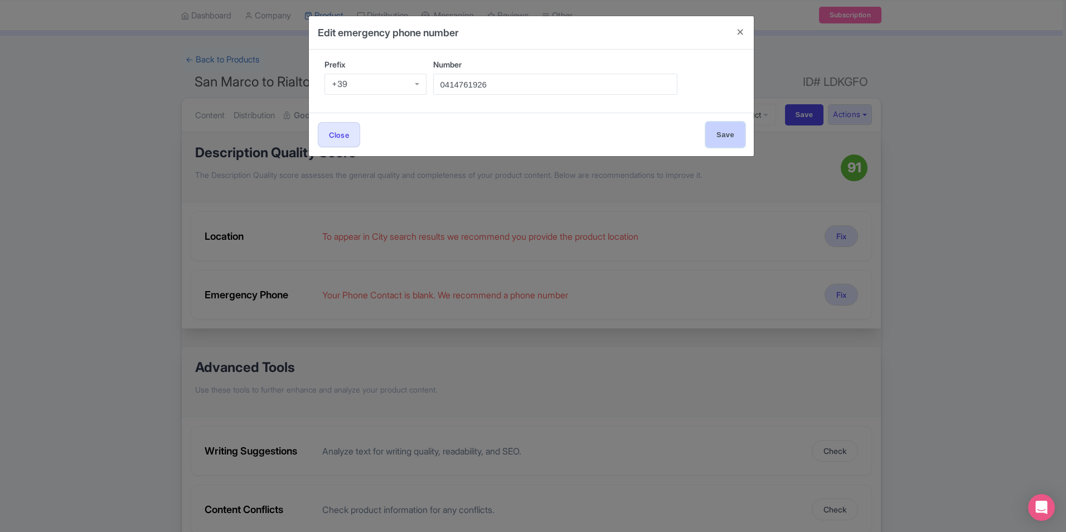
click at [729, 134] on input "Save" at bounding box center [725, 134] width 39 height 25
type input "Save"
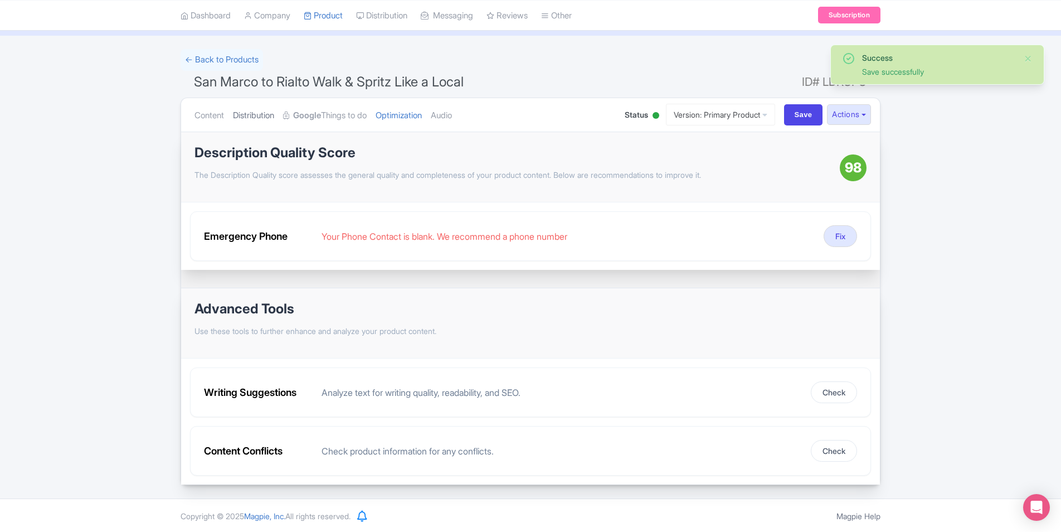
click at [259, 112] on link "Distribution" at bounding box center [253, 115] width 41 height 35
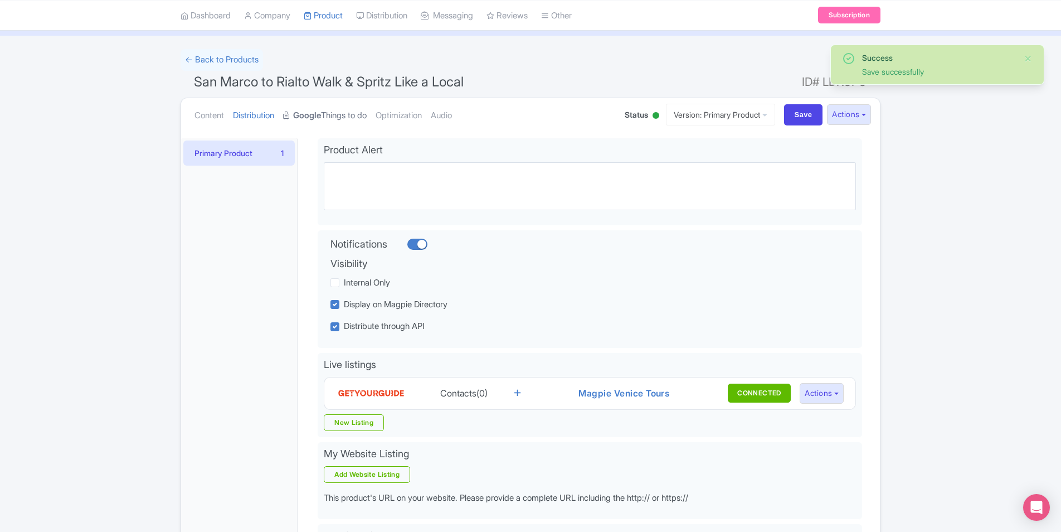
click at [320, 119] on strong "Google" at bounding box center [307, 115] width 28 height 13
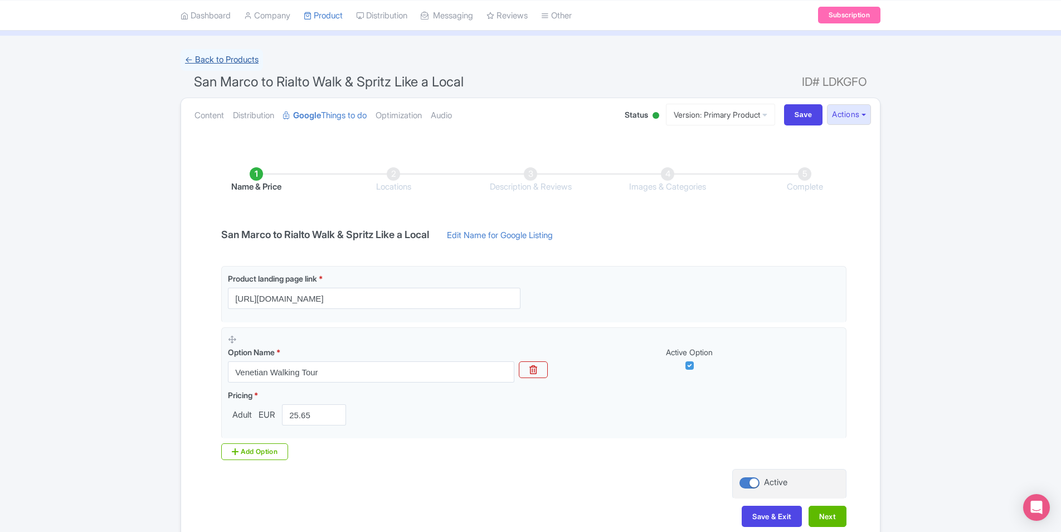
click at [213, 62] on link "← Back to Products" at bounding box center [222, 60] width 82 height 22
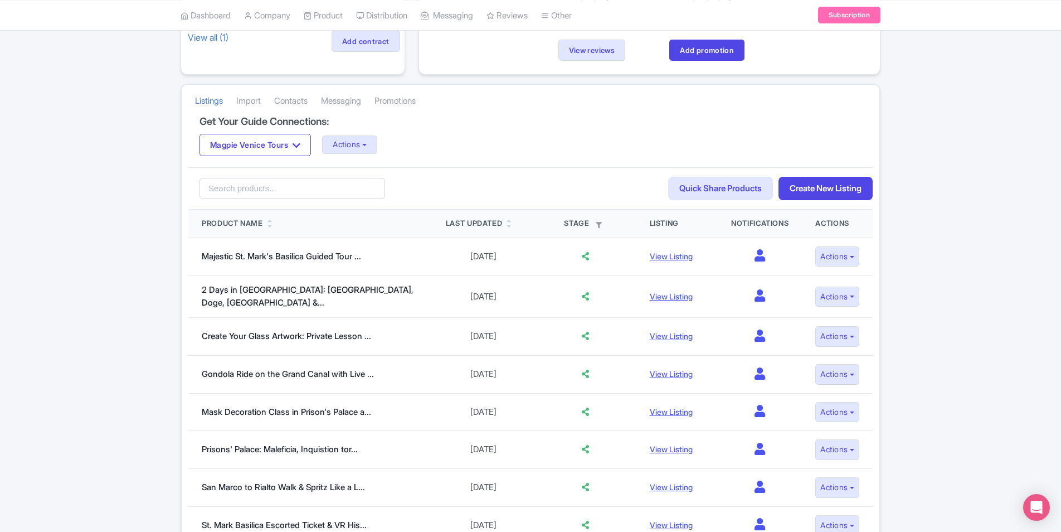
scroll to position [223, 0]
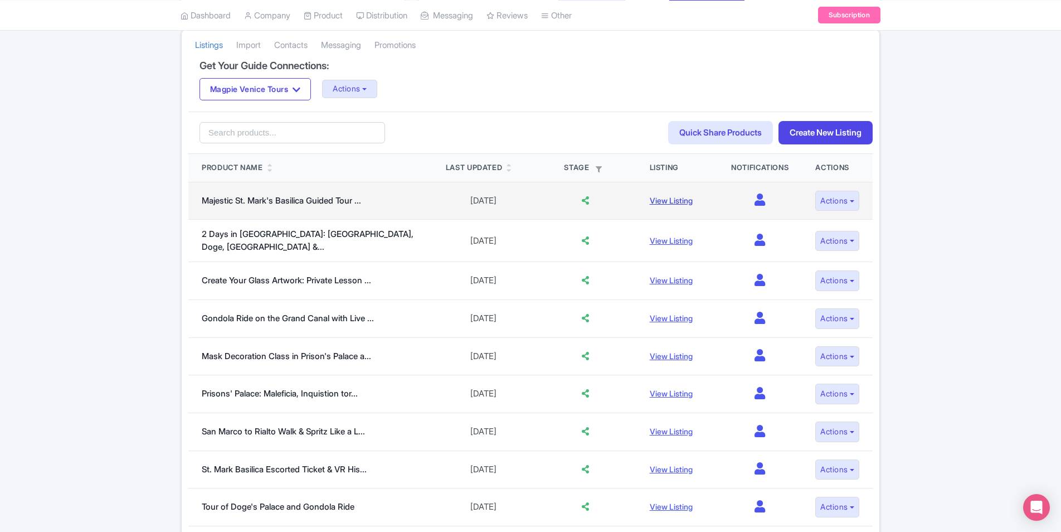
click at [659, 200] on link "View Listing" at bounding box center [671, 200] width 43 height 9
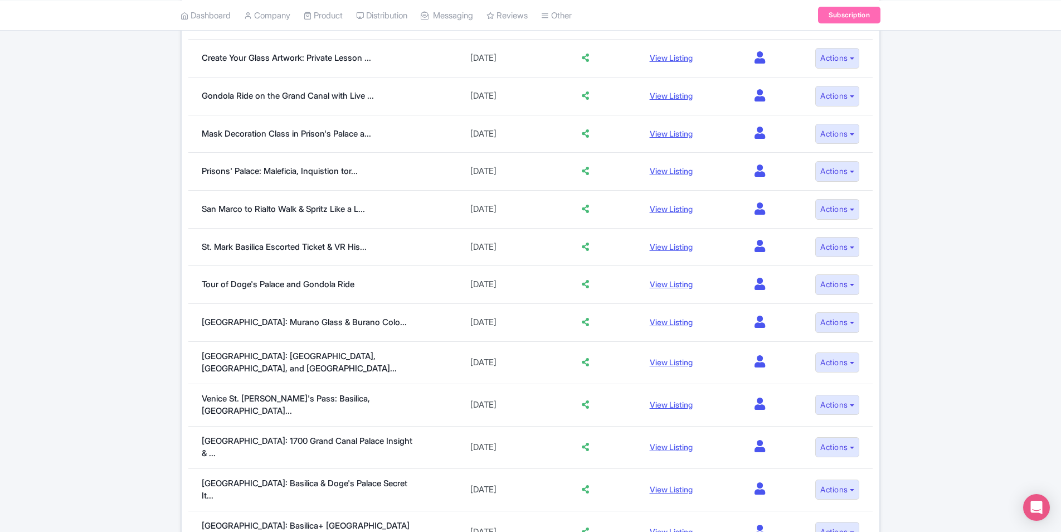
scroll to position [446, 0]
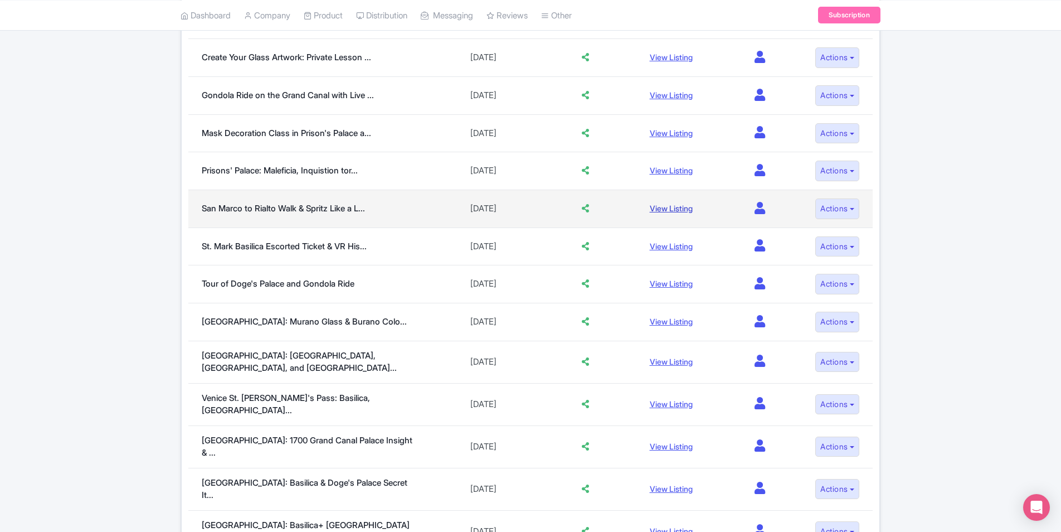
click at [670, 205] on link "View Listing" at bounding box center [671, 207] width 43 height 9
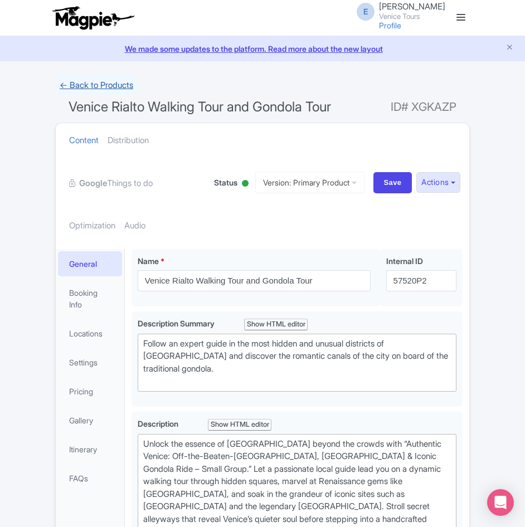
click at [86, 87] on link "← Back to Products" at bounding box center [96, 86] width 82 height 22
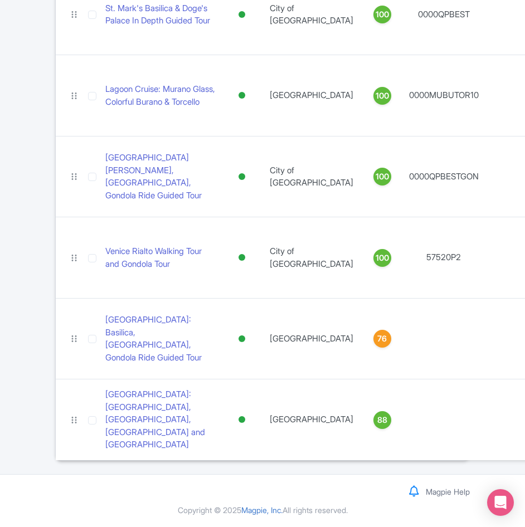
scroll to position [3922, 0]
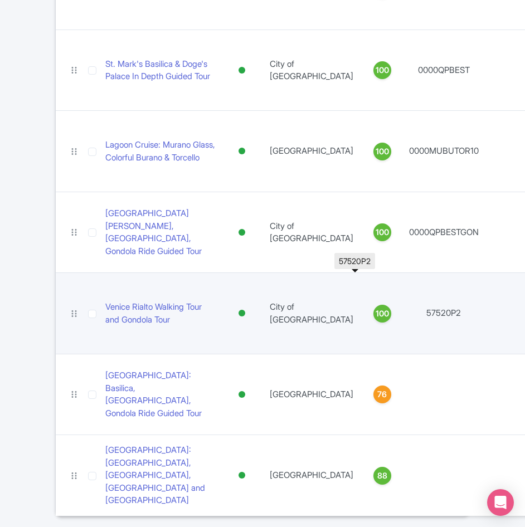
click at [405, 315] on td "57520P2" at bounding box center [444, 313] width 79 height 81
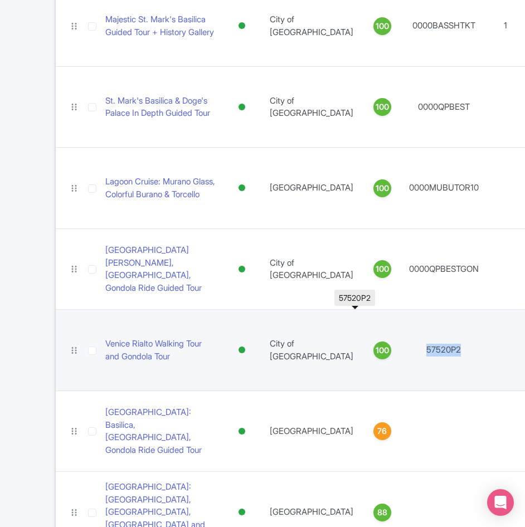
scroll to position [3866, 0]
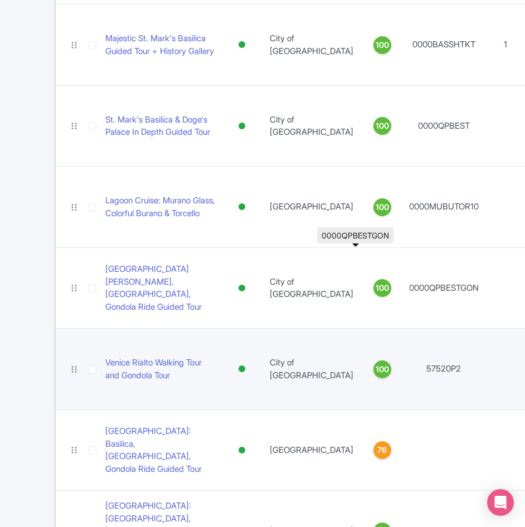
drag, startPoint x: 343, startPoint y: 315, endPoint x: 345, endPoint y: 343, distance: 27.9
click at [405, 343] on td "57520P2" at bounding box center [444, 369] width 79 height 81
click at [405, 366] on td "57520P2" at bounding box center [444, 369] width 79 height 81
copy td "57520P2"
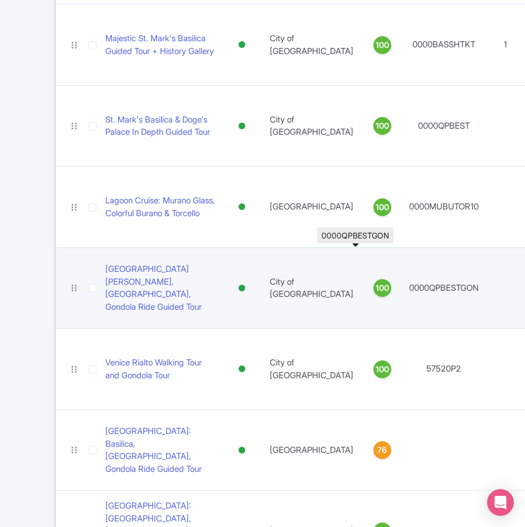
click at [405, 291] on td "0000QPBESTGON" at bounding box center [444, 287] width 79 height 81
copy td "0000QPBESTGON"
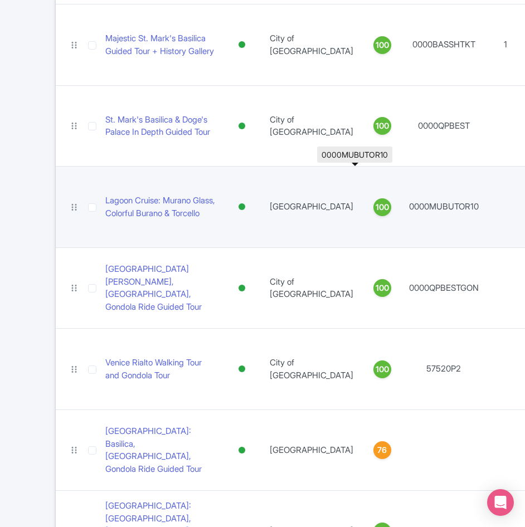
click at [405, 203] on td "0000MUBUTOR10" at bounding box center [444, 207] width 79 height 81
copy td "0000MUBUTOR10"
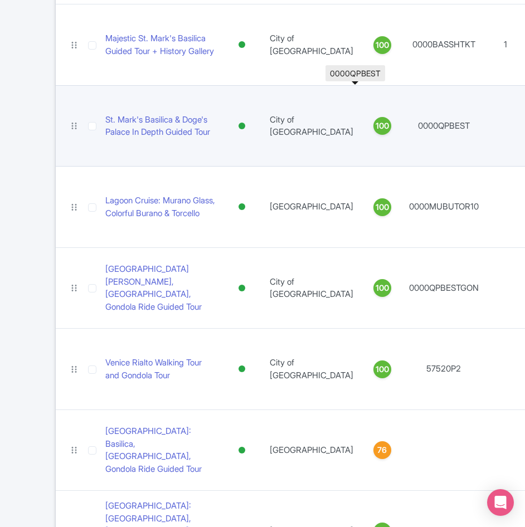
click at [405, 128] on td "0000QPBEST" at bounding box center [444, 125] width 79 height 81
copy td "0000QPBEST"
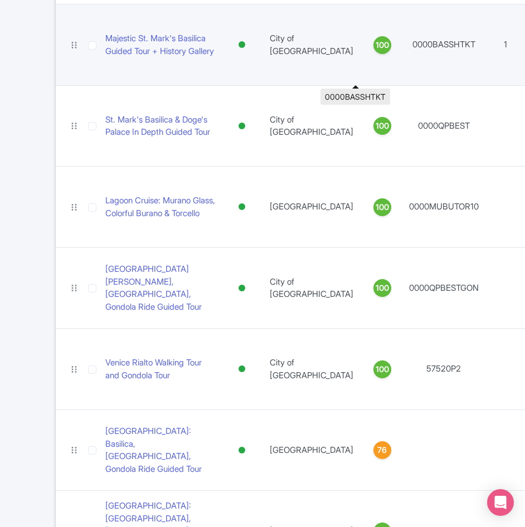
click at [405, 38] on td "0000BASSHTKT" at bounding box center [444, 44] width 79 height 81
copy td "0000BASSHTKT"
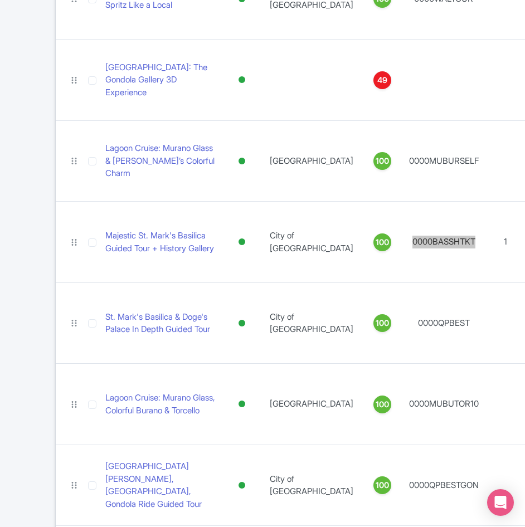
scroll to position [3643, 0]
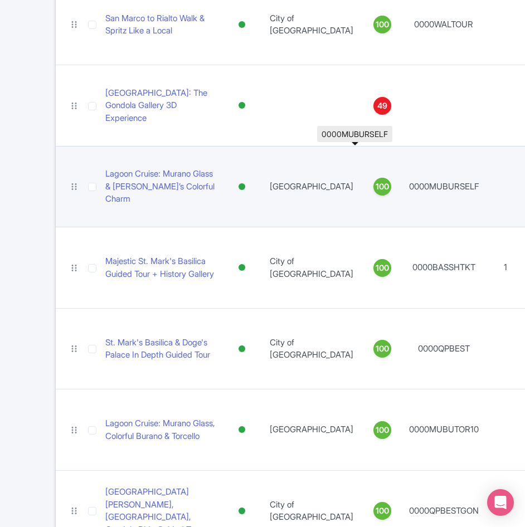
click at [405, 185] on td "0000MUBURSELF" at bounding box center [444, 186] width 79 height 81
copy td "0000MUBURSELF"
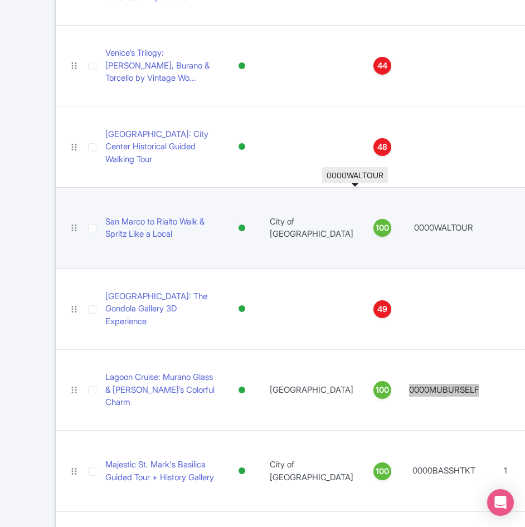
scroll to position [3420, 0]
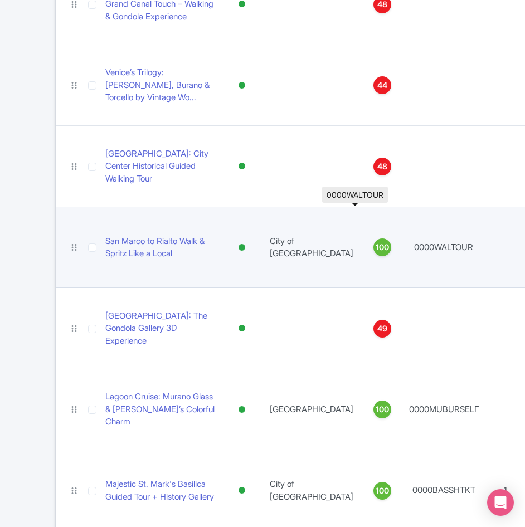
click at [405, 250] on td "0000WALTOUR" at bounding box center [444, 247] width 79 height 81
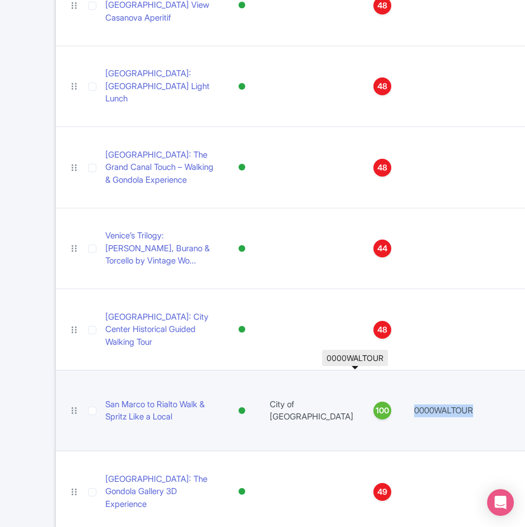
scroll to position [3364, 0]
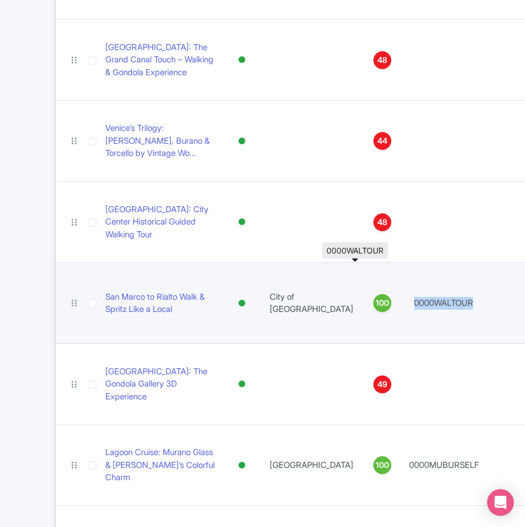
copy td "0000WALTOUR"
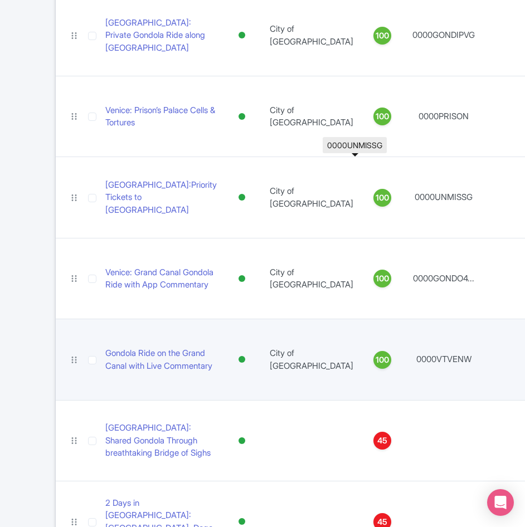
scroll to position [634, 0]
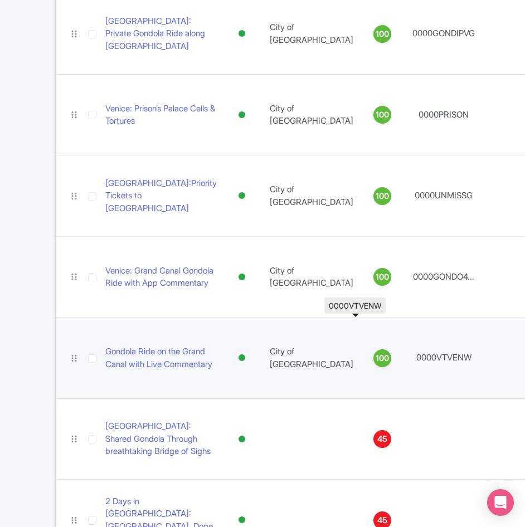
click at [405, 356] on td "0000VTVENW" at bounding box center [444, 358] width 79 height 81
copy td "0000VTVENW"
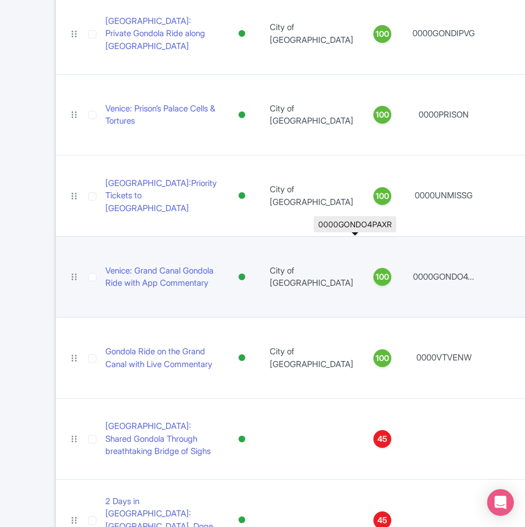
click at [405, 276] on td "0000GONDO4..." at bounding box center [444, 276] width 79 height 81
copy td "0000GONDO4"
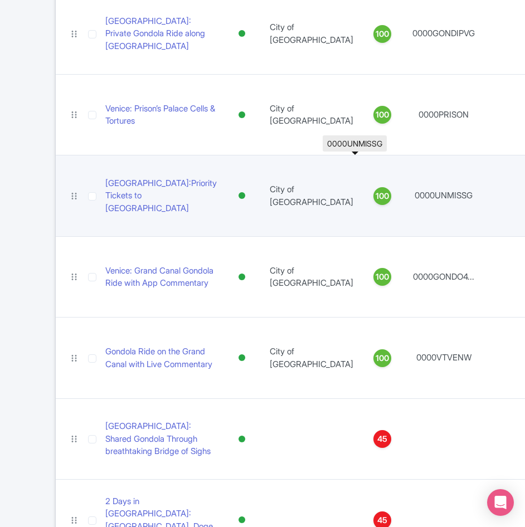
click at [405, 198] on td "0000UNMISSG" at bounding box center [444, 195] width 79 height 81
copy td "0000UNMISSG"
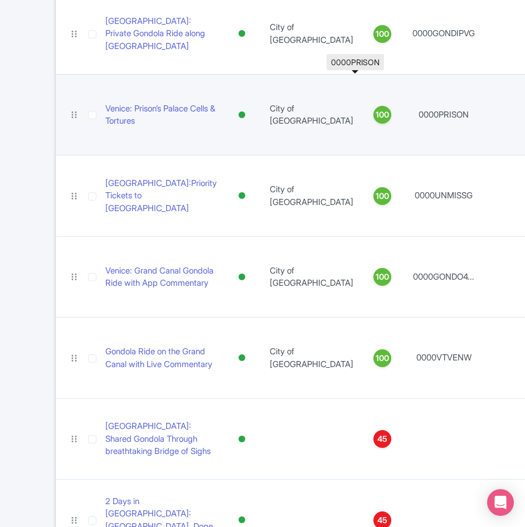
click at [405, 109] on td "0000PRISON" at bounding box center [444, 114] width 79 height 81
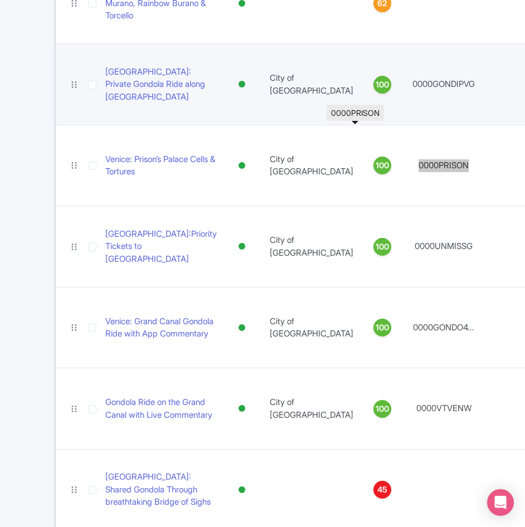
scroll to position [522, 0]
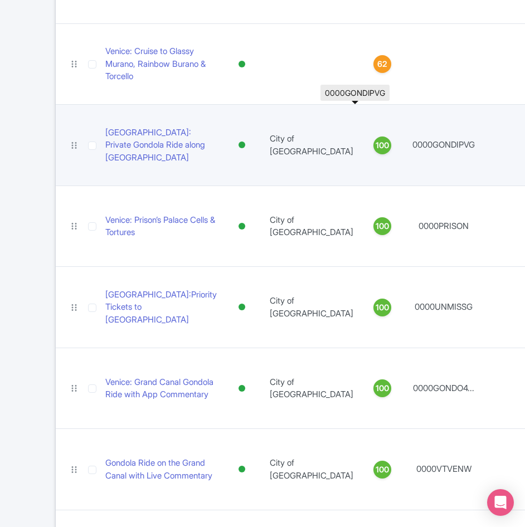
click at [405, 140] on td "0000GONDIPVG" at bounding box center [444, 145] width 79 height 81
click at [405, 145] on td "0000GONDIPVG" at bounding box center [444, 145] width 79 height 81
drag, startPoint x: 323, startPoint y: 142, endPoint x: 388, endPoint y: 141, distance: 65.2
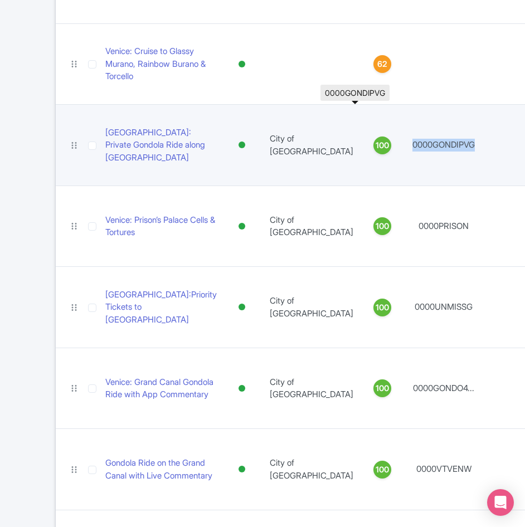
click at [405, 141] on td "0000GONDIPVG" at bounding box center [444, 145] width 79 height 81
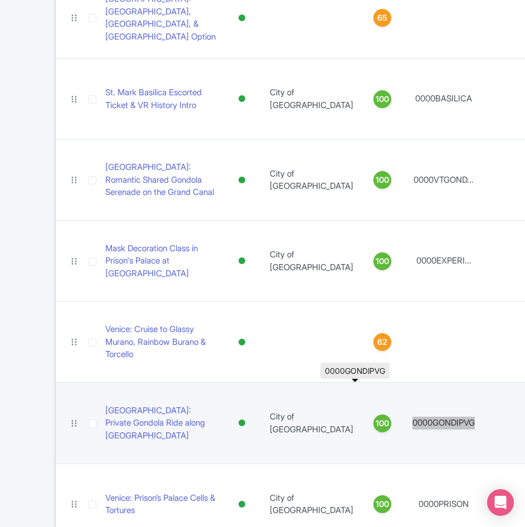
scroll to position [244, 0]
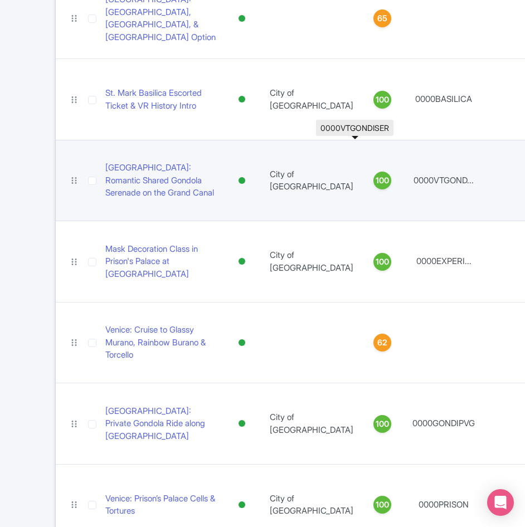
click at [405, 183] on td "0000VTGOND..." at bounding box center [444, 180] width 79 height 81
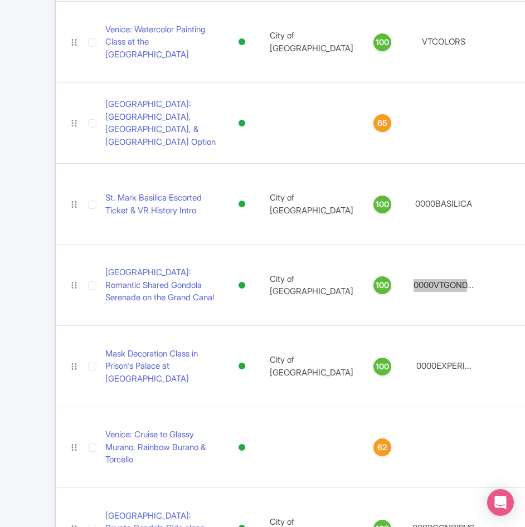
scroll to position [76, 0]
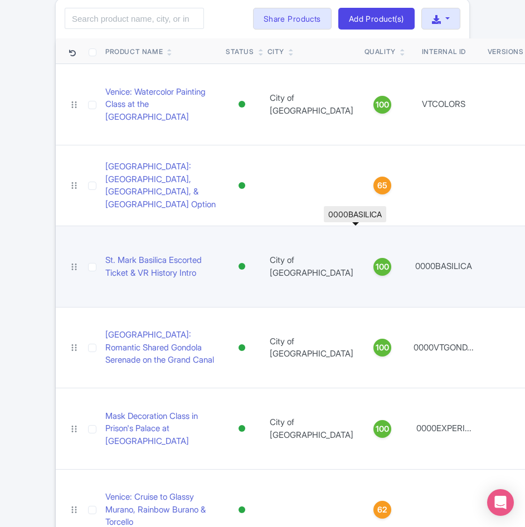
click at [405, 262] on td "0000BASILICA" at bounding box center [444, 266] width 79 height 81
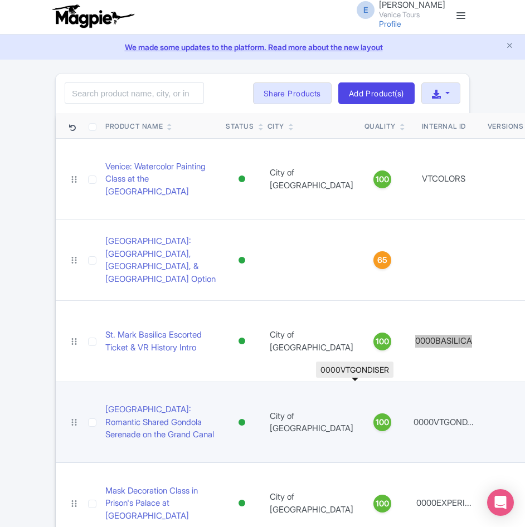
scroll to position [0, 0]
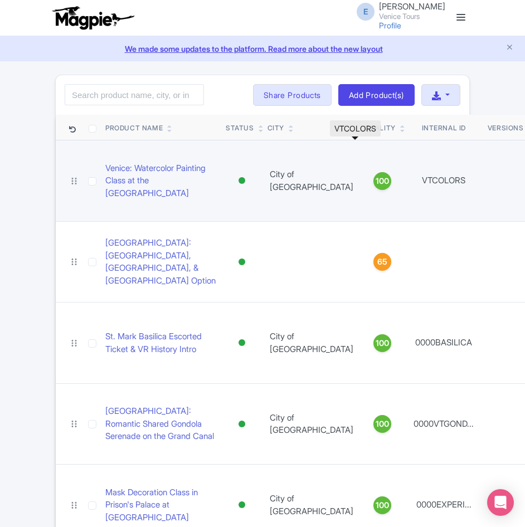
click at [405, 181] on td "VTCOLORS" at bounding box center [444, 180] width 79 height 81
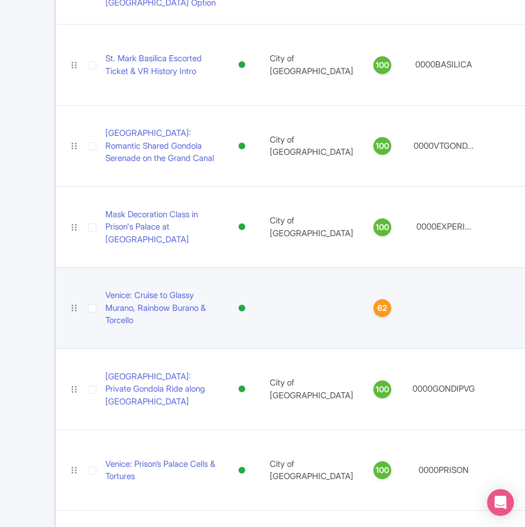
scroll to position [279, 0]
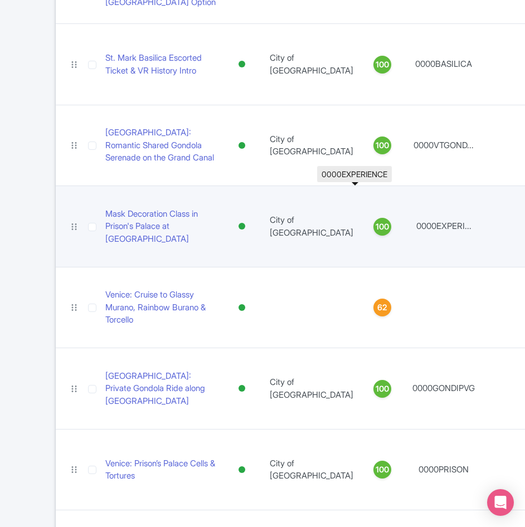
click at [405, 224] on td "0000EXPERI..." at bounding box center [444, 226] width 79 height 81
